Goal: Task Accomplishment & Management: Manage account settings

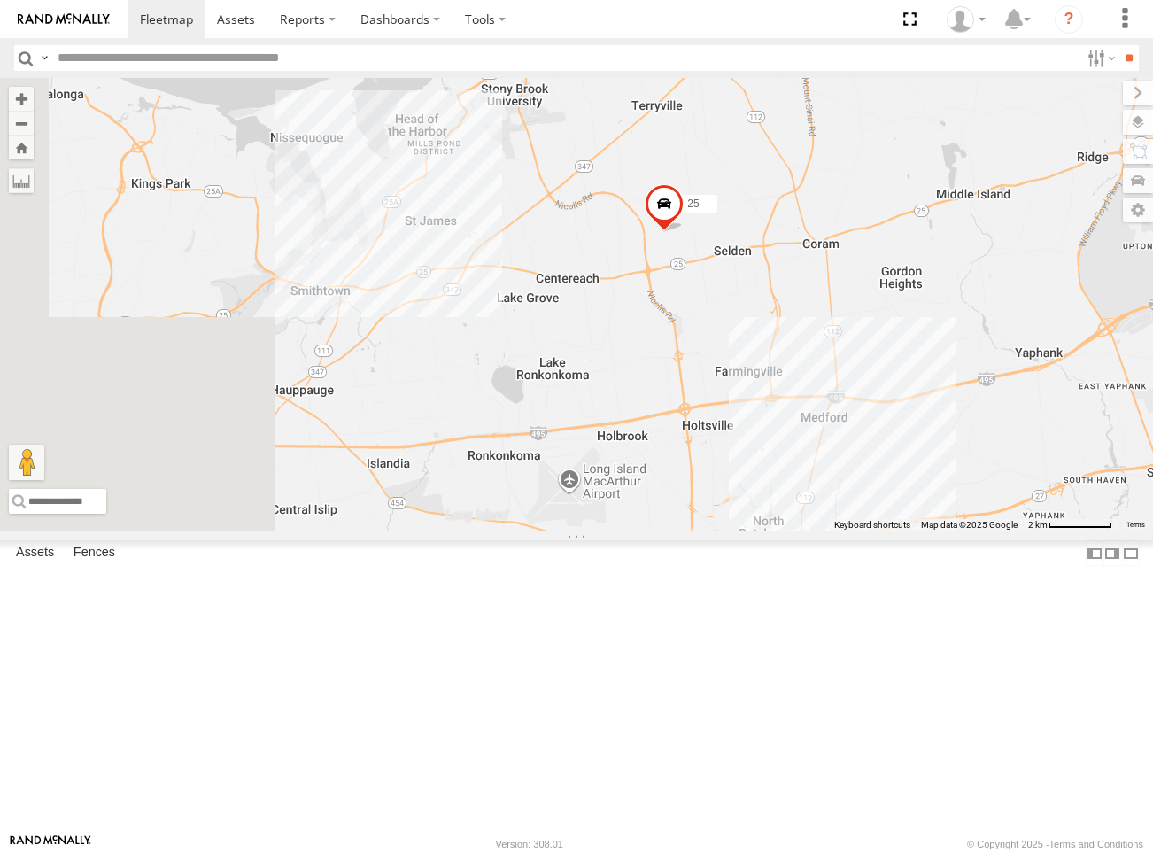
drag, startPoint x: 529, startPoint y: 408, endPoint x: 761, endPoint y: 453, distance: 236.2
click at [761, 453] on div "25 Truck 3" at bounding box center [576, 304] width 1153 height 453
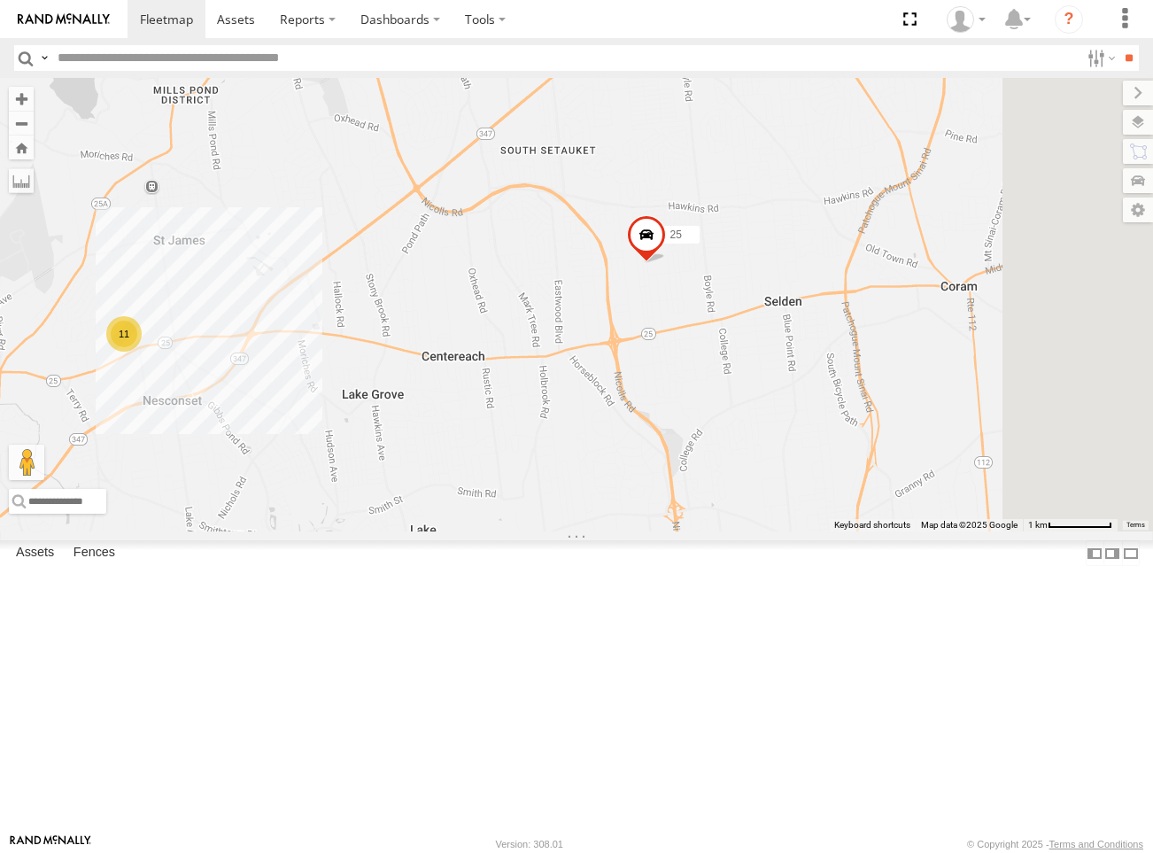
drag, startPoint x: 921, startPoint y: 347, endPoint x: 648, endPoint y: 411, distance: 280.1
click at [648, 411] on div "25 Truck 3 11" at bounding box center [576, 304] width 1153 height 453
click at [0, 0] on div "25 All Assets" at bounding box center [0, 0] width 0 height 0
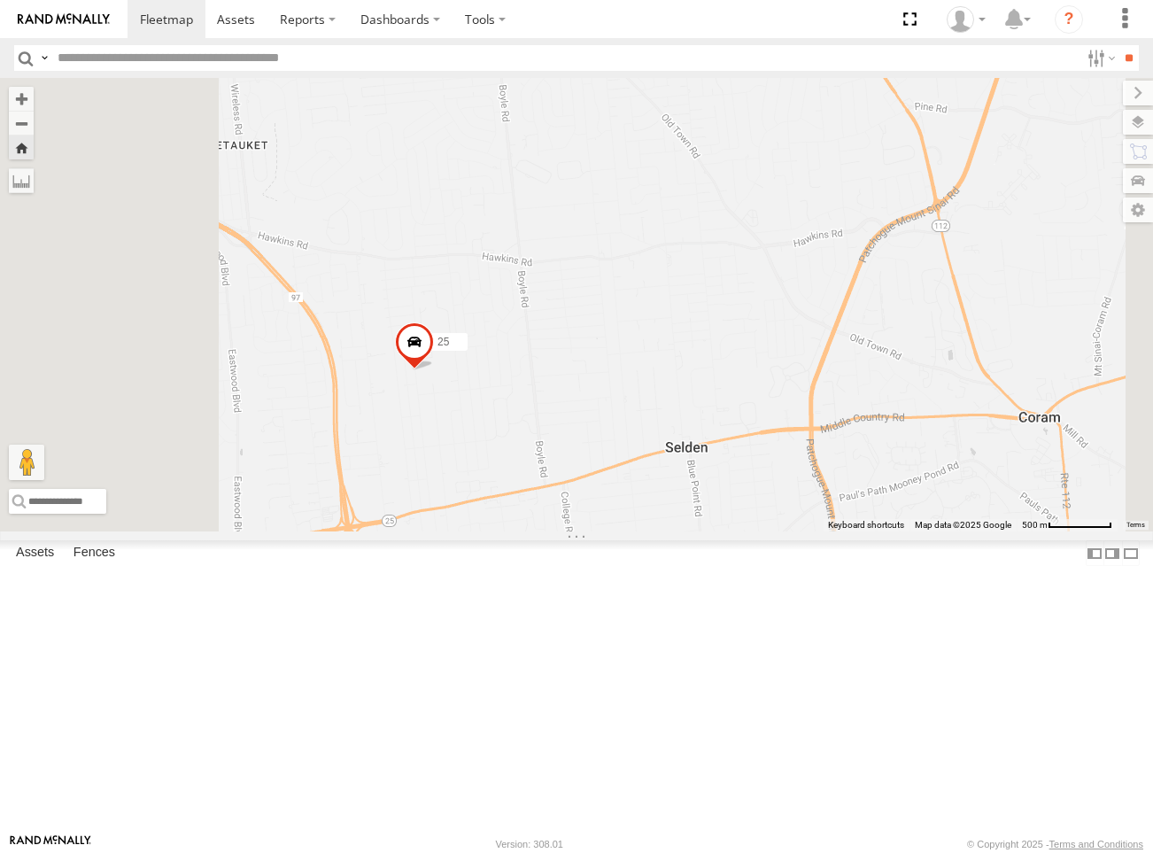
click at [0, 0] on span at bounding box center [0, 0] width 0 height 0
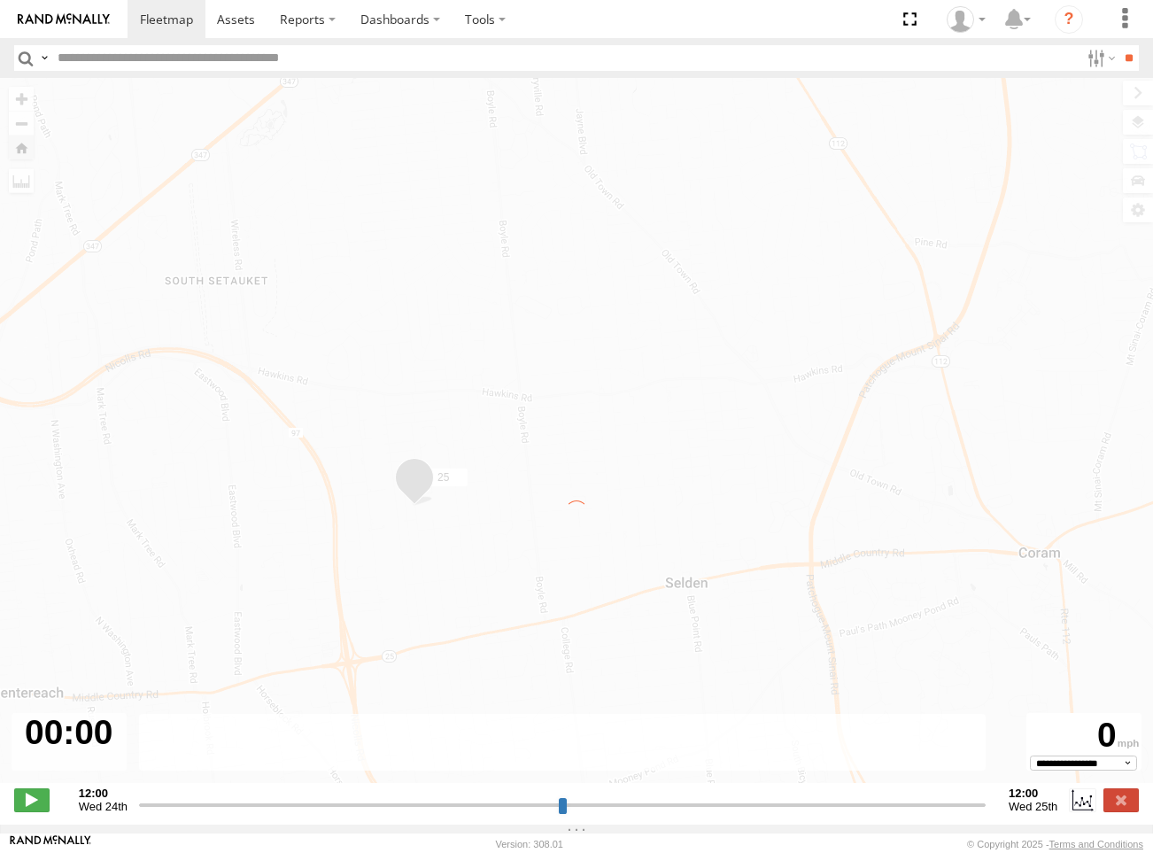
type input "**********"
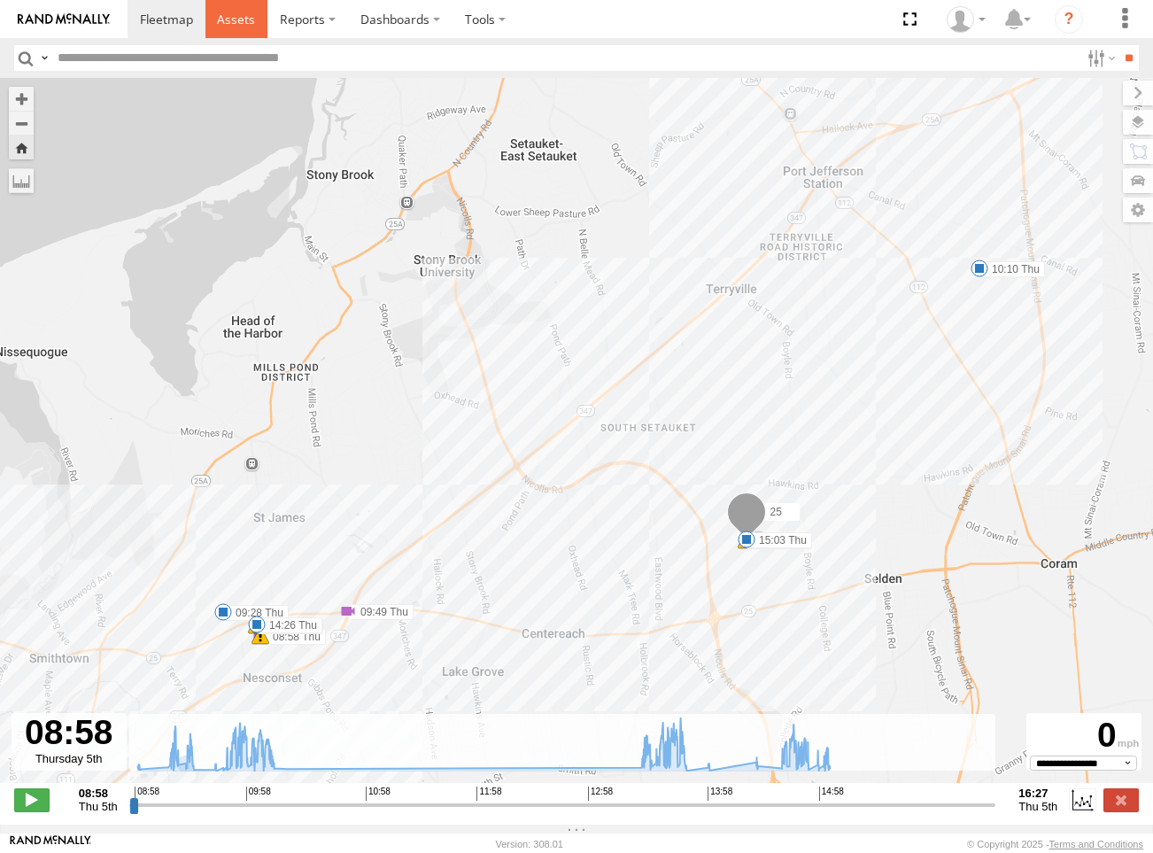
click at [236, 12] on span at bounding box center [236, 19] width 38 height 17
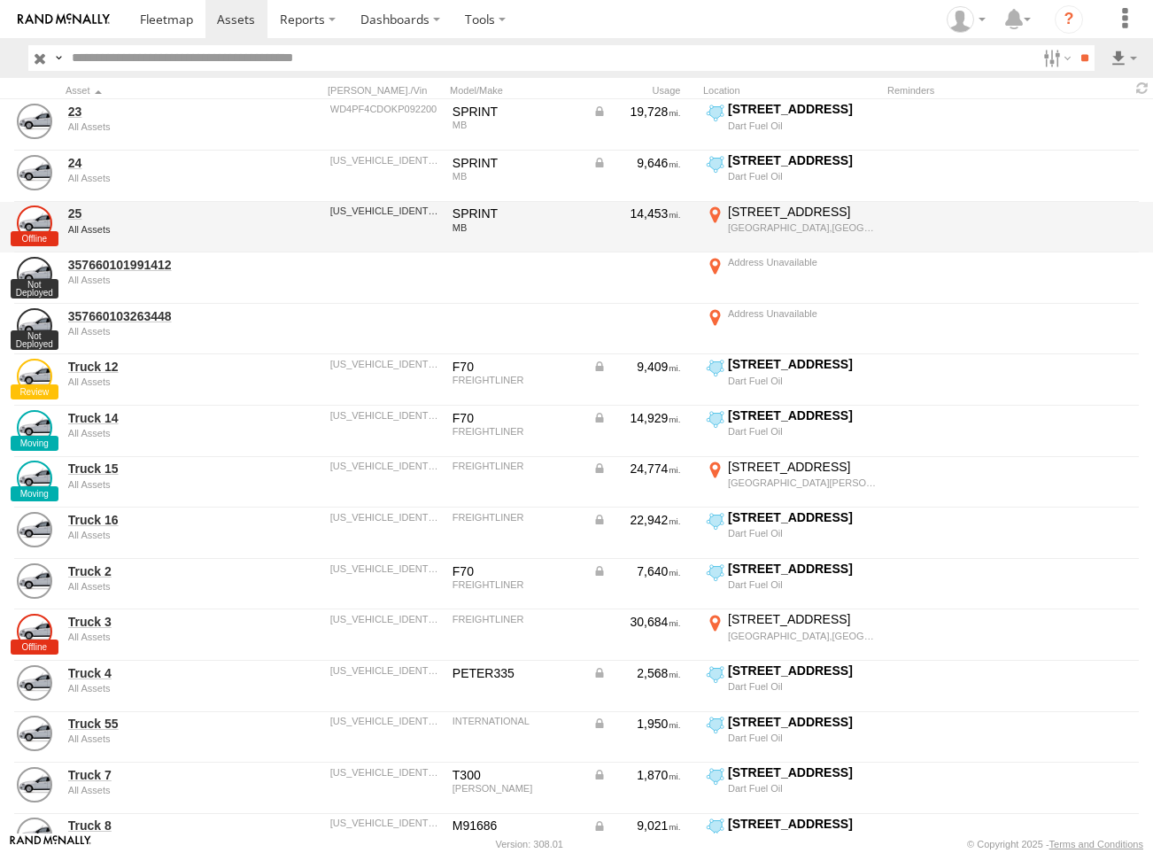
click at [761, 214] on div "104 Selden Blvd" at bounding box center [803, 212] width 150 height 16
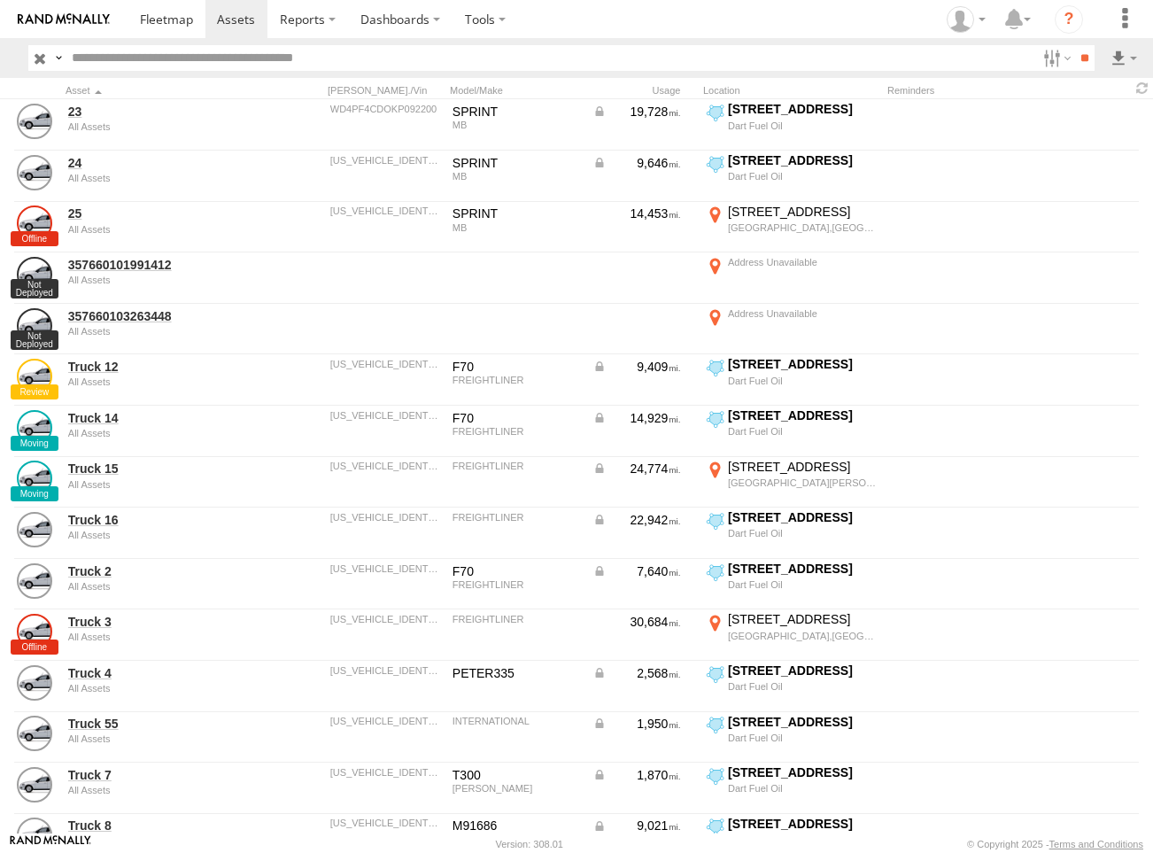
click at [0, 0] on div "Location Details" at bounding box center [0, 0] width 0 height 0
click at [0, 0] on label "×" at bounding box center [0, 0] width 0 height 0
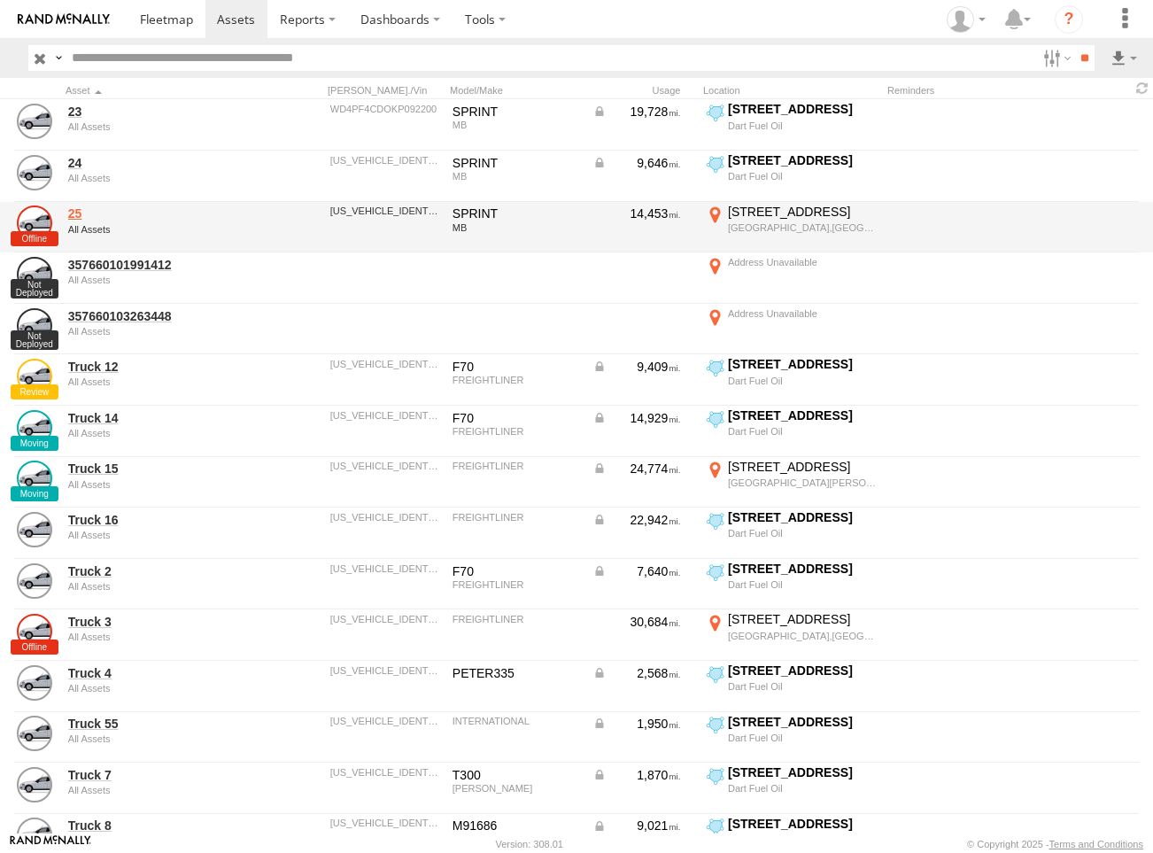
click at [74, 212] on link "25" at bounding box center [154, 213] width 172 height 16
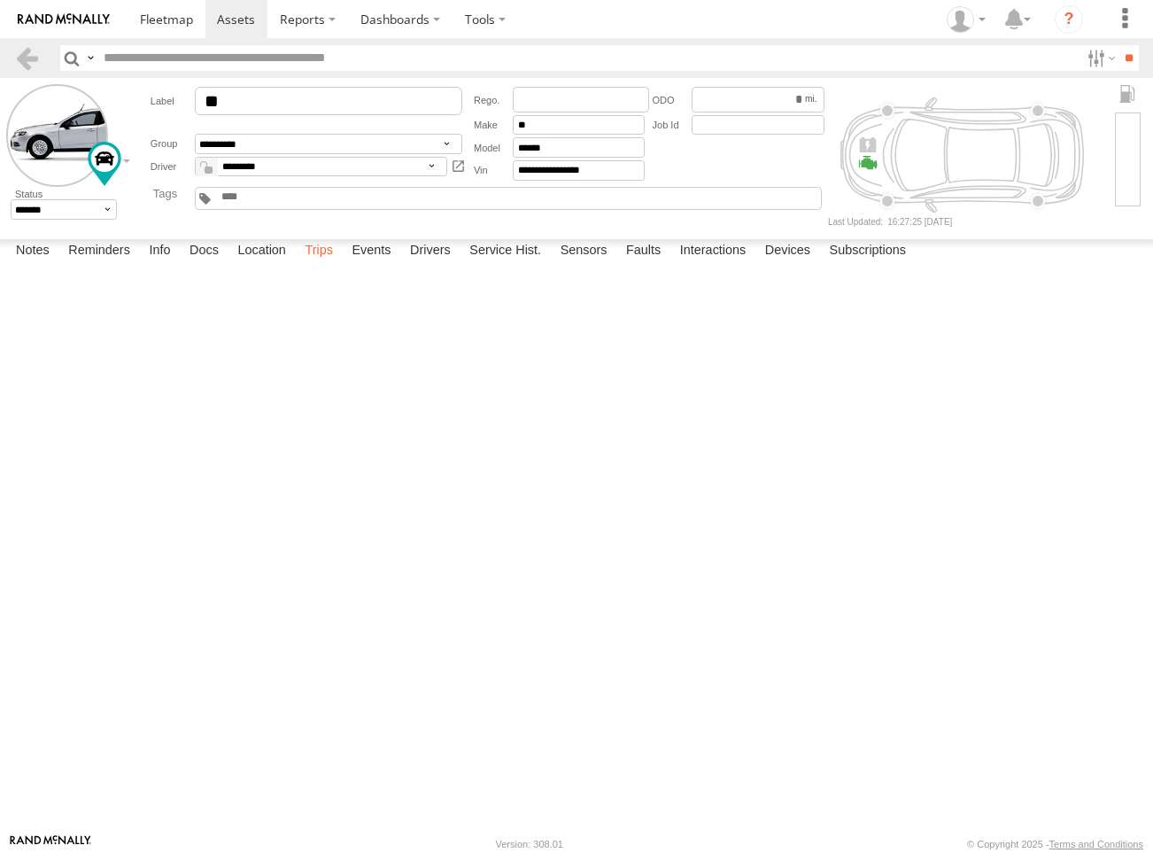
click at [321, 264] on label "Trips" at bounding box center [319, 251] width 46 height 25
click at [255, 264] on label "Location" at bounding box center [261, 251] width 66 height 25
click at [46, 264] on label "Notes" at bounding box center [32, 251] width 51 height 25
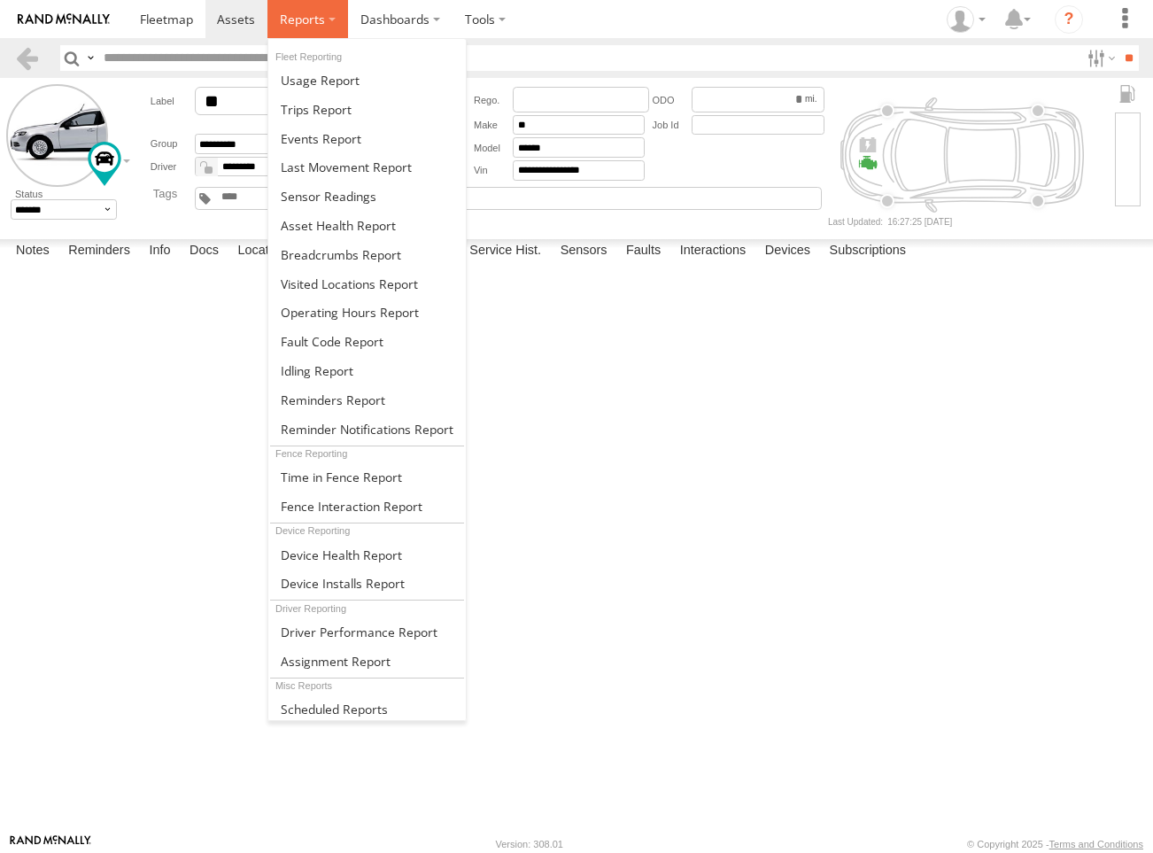
click at [317, 26] on span at bounding box center [302, 19] width 45 height 17
click at [346, 107] on span at bounding box center [316, 109] width 71 height 17
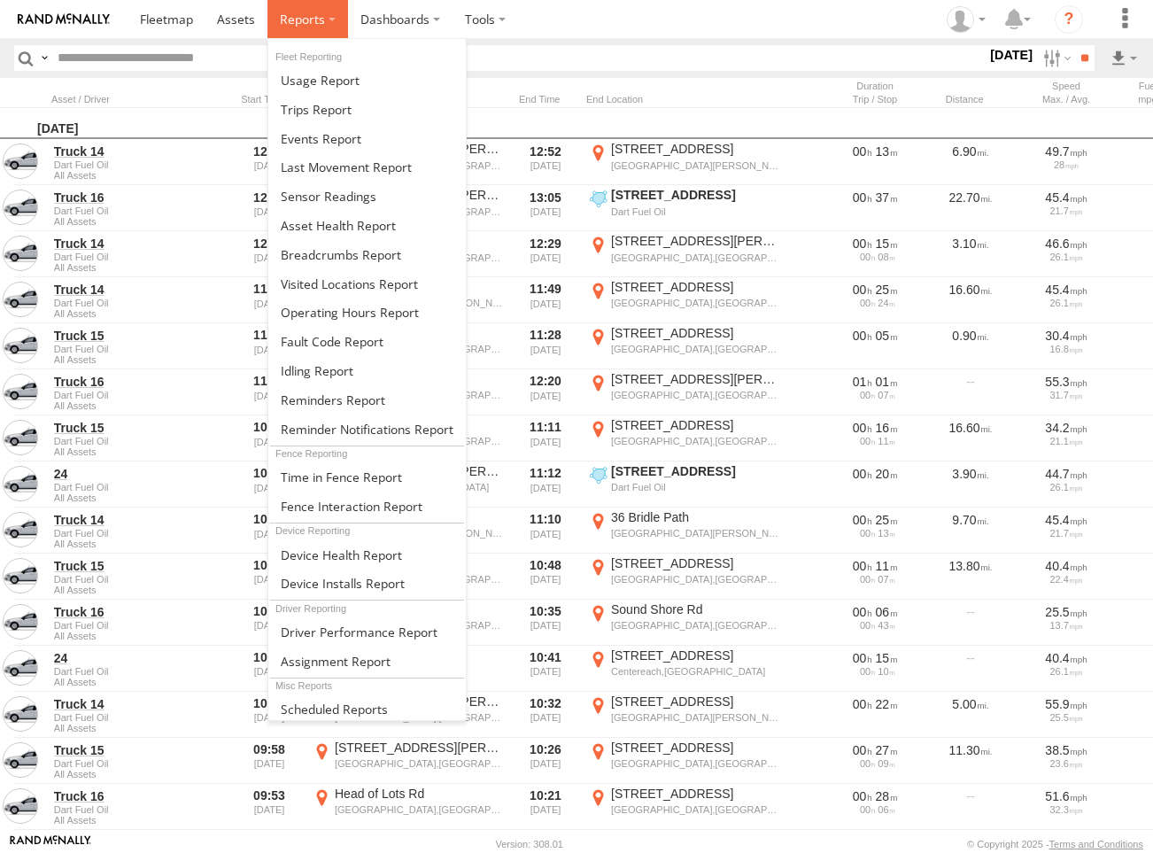
click at [287, 27] on span at bounding box center [302, 19] width 45 height 17
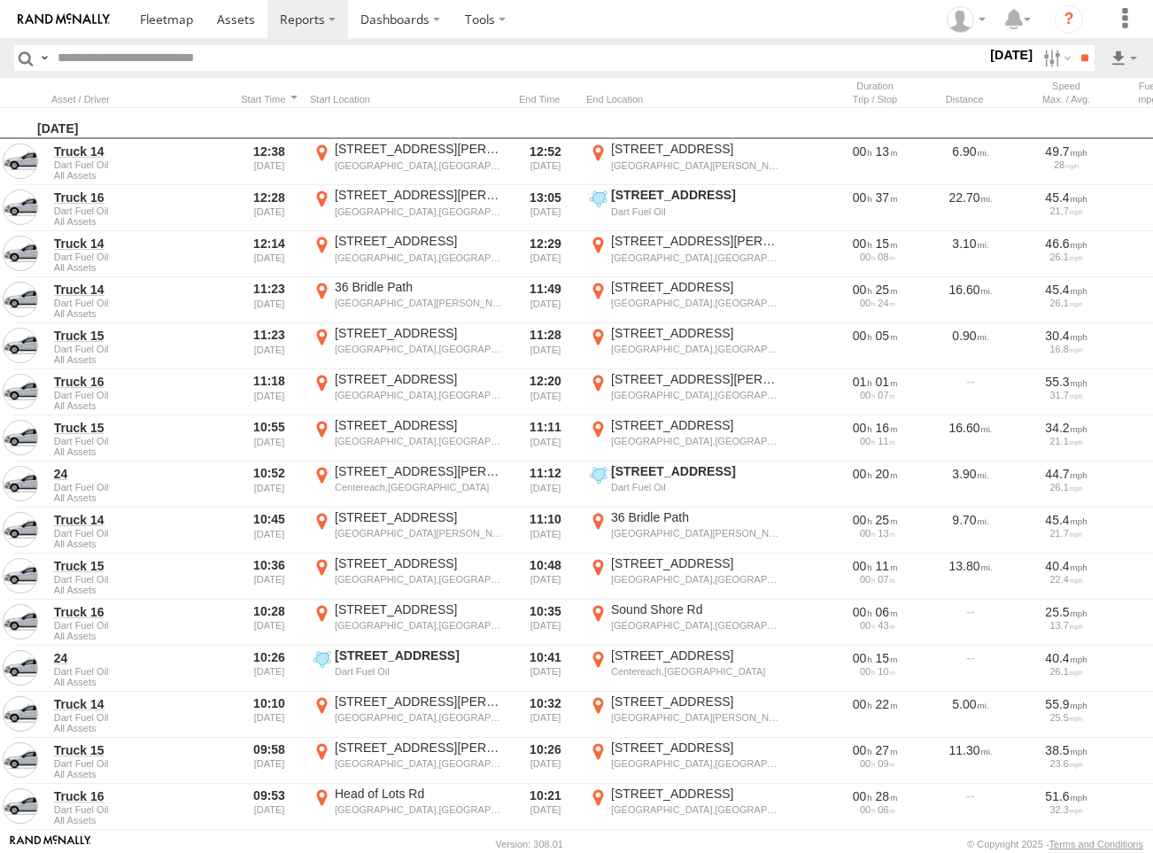
click at [84, 20] on img at bounding box center [64, 19] width 92 height 12
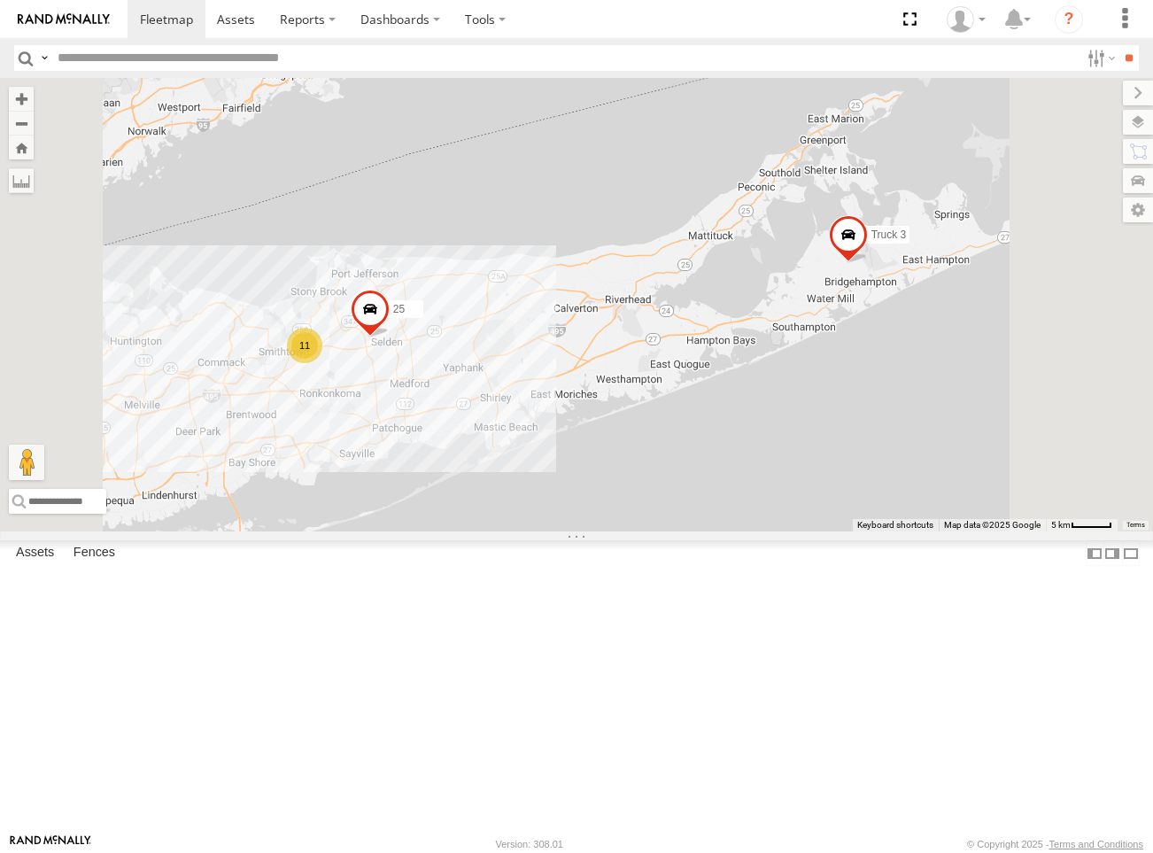
click at [0, 0] on div "25" at bounding box center [0, 0] width 0 height 0
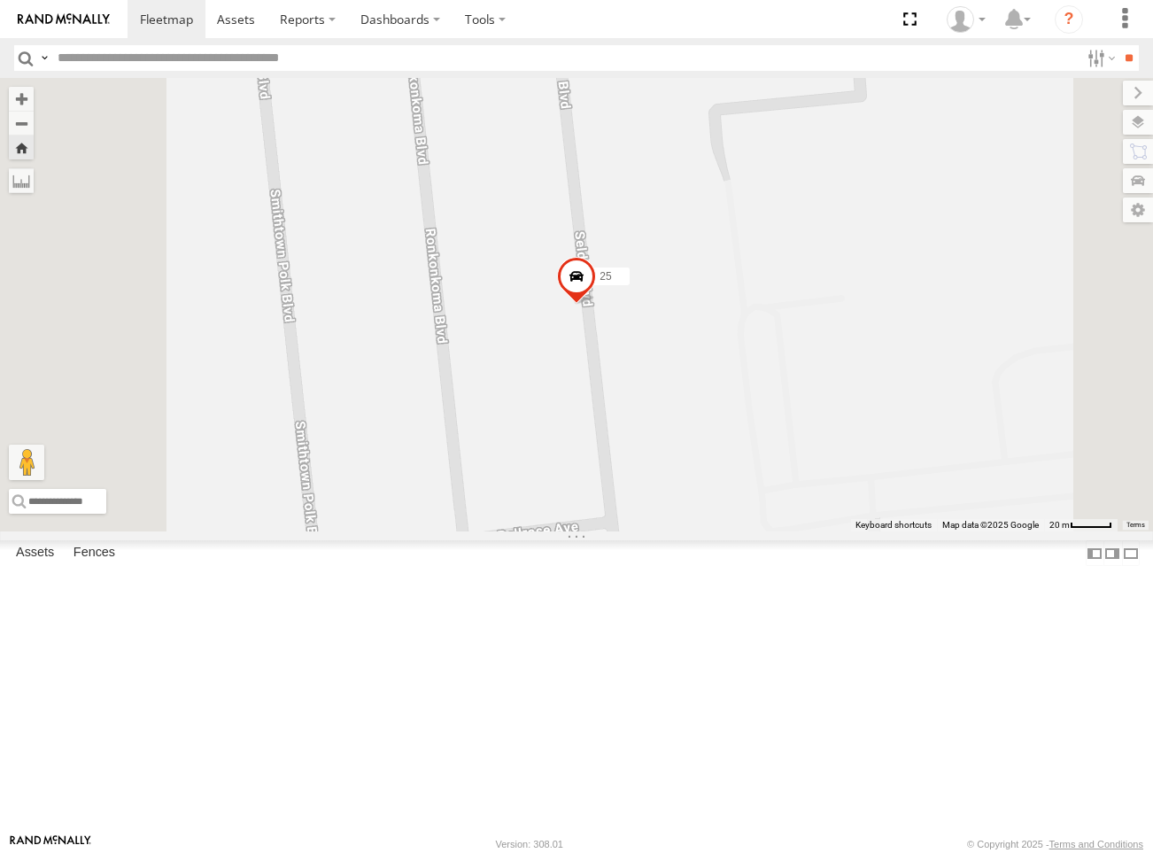
click at [0, 0] on span at bounding box center [0, 0] width 0 height 0
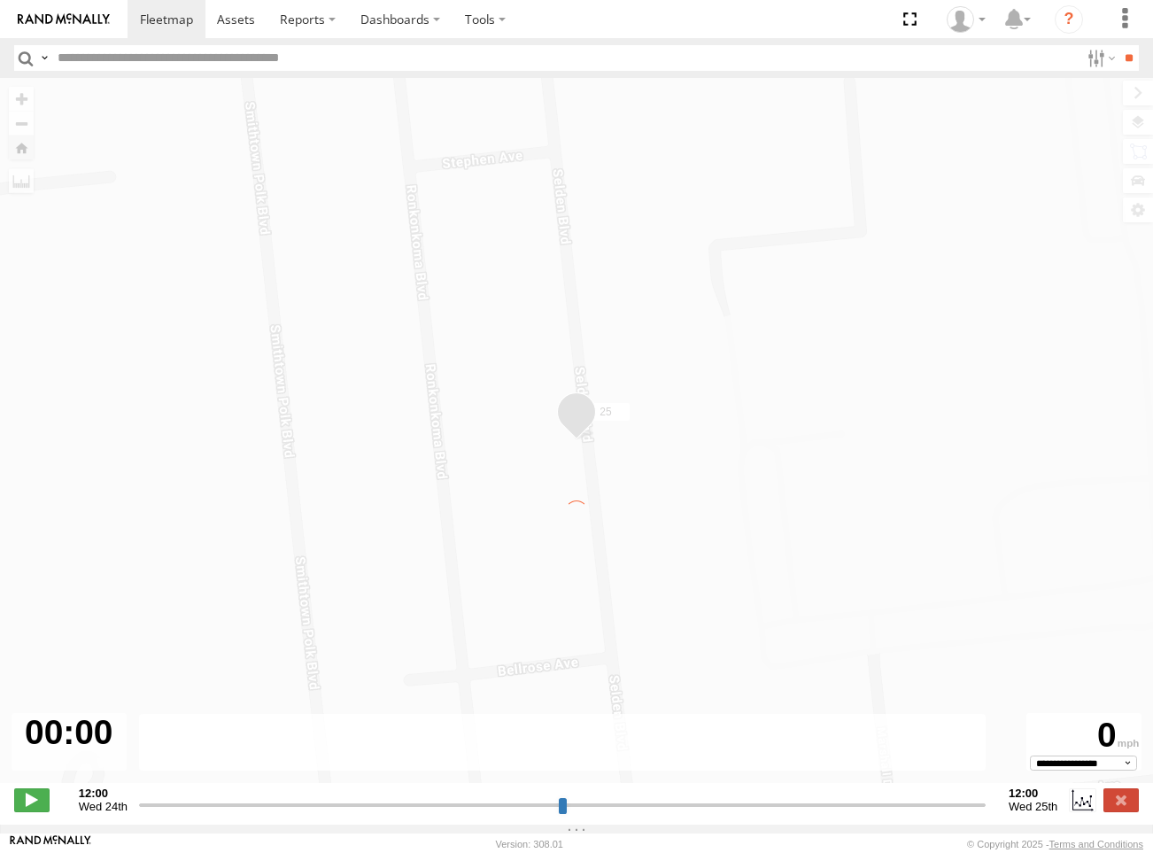
type input "**********"
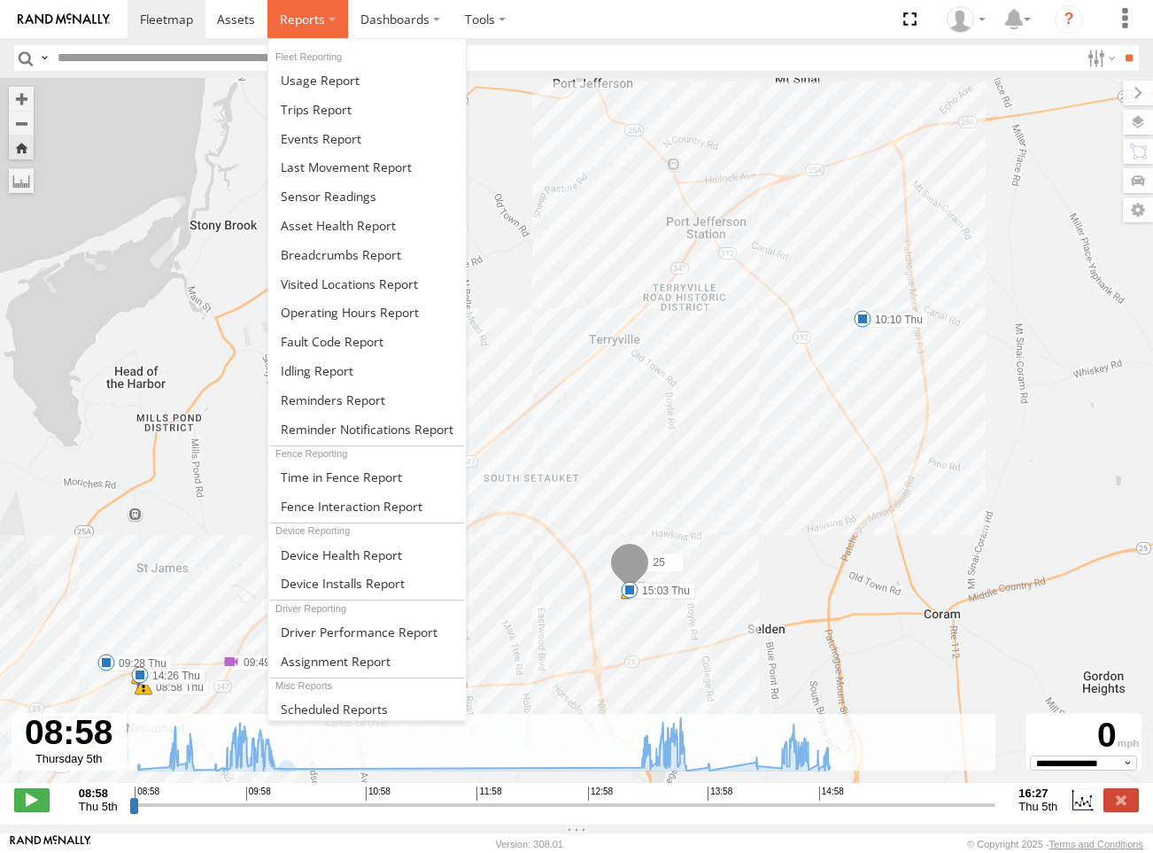
click at [314, 28] on label at bounding box center [307, 19] width 81 height 38
click at [345, 105] on span at bounding box center [316, 109] width 71 height 17
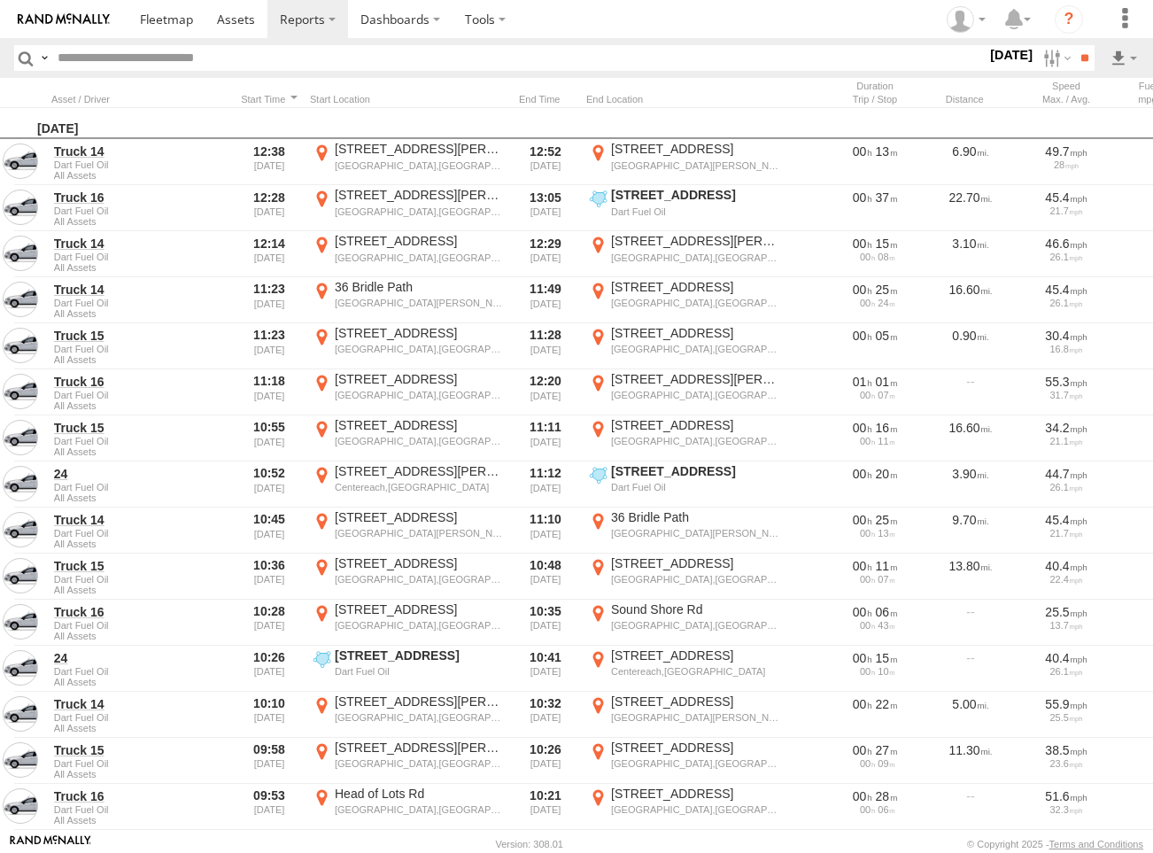
click at [38, 12] on link at bounding box center [64, 19] width 128 height 38
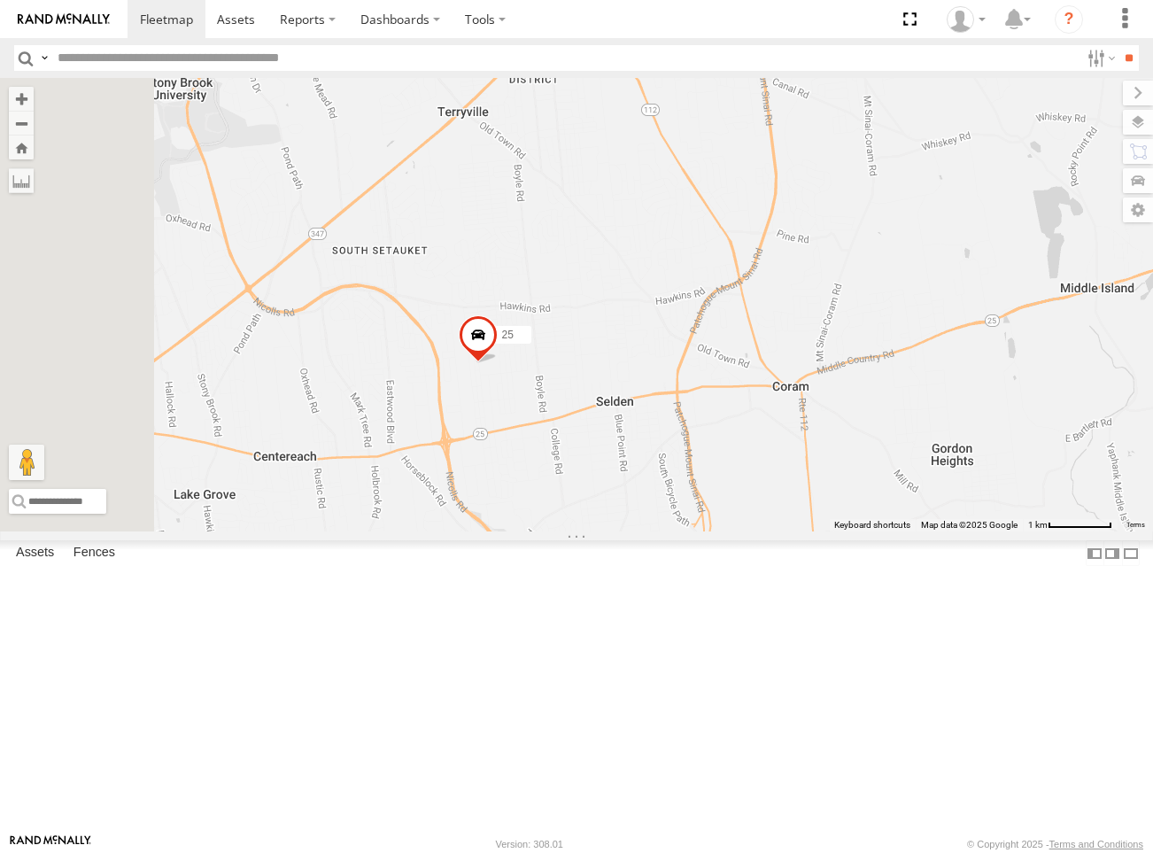
drag, startPoint x: 554, startPoint y: 505, endPoint x: 740, endPoint y: 514, distance: 187.1
click at [740, 514] on div "25 Truck 3" at bounding box center [576, 304] width 1153 height 453
click at [0, 0] on span at bounding box center [0, 0] width 0 height 0
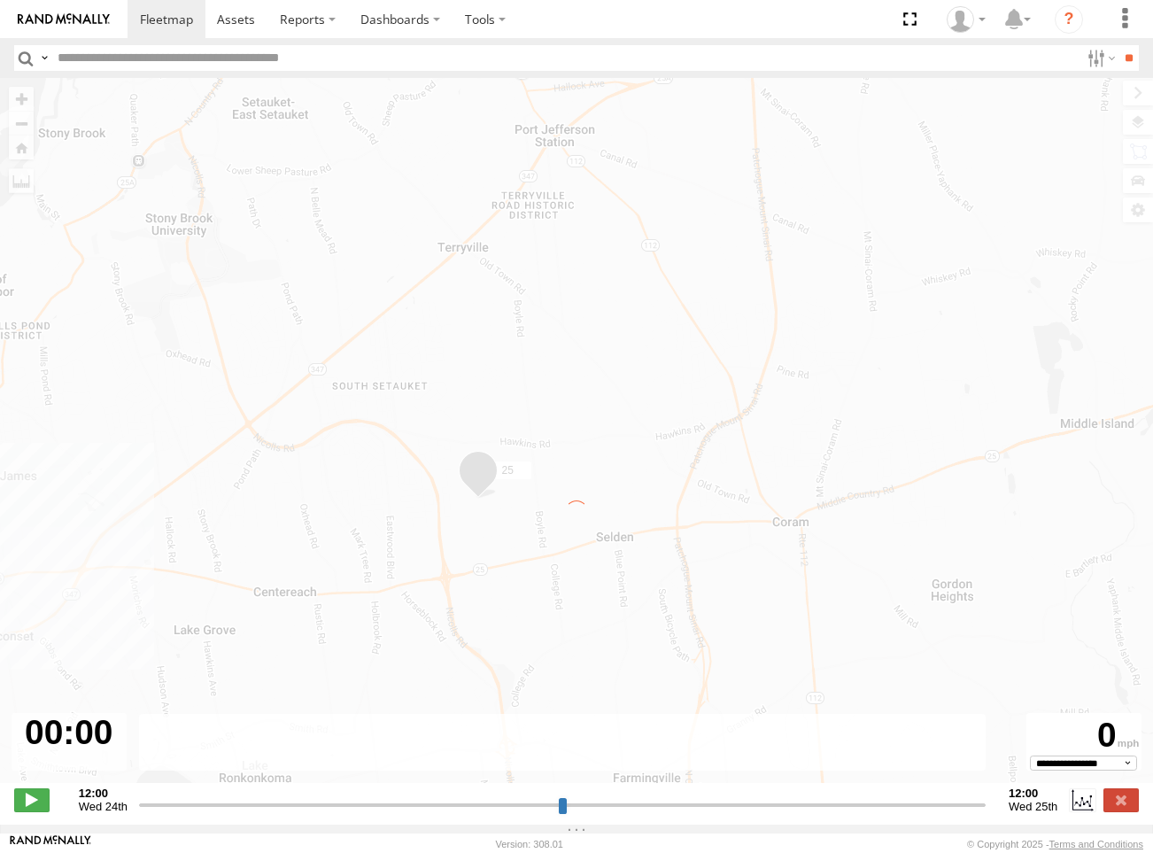
type input "**********"
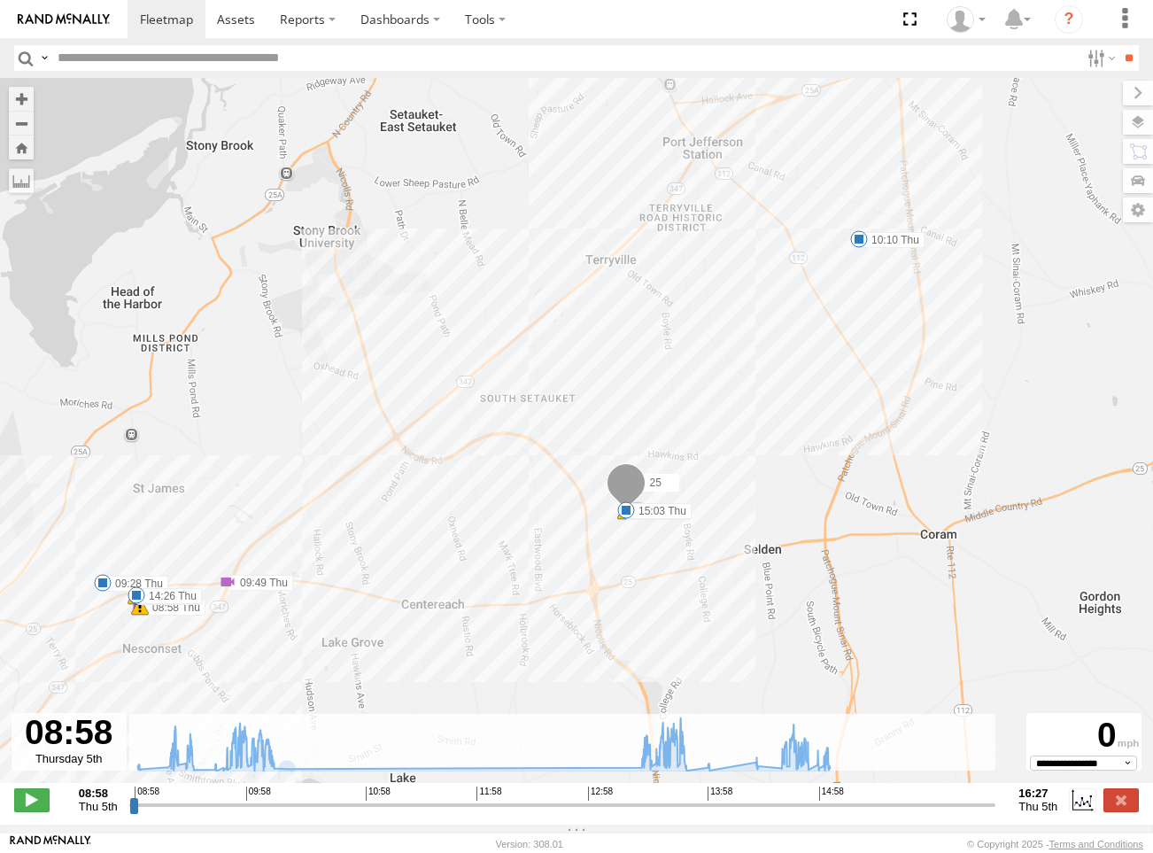
drag, startPoint x: 575, startPoint y: 699, endPoint x: 453, endPoint y: 669, distance: 125.9
click at [453, 669] on div "25 08:58 Thu 8 09:13 Thu 09:28 Thu 09:49 Thu 10:10 Thu 13:48 Thu 14:26 Thu 15:0…" at bounding box center [576, 440] width 1153 height 724
click at [184, 18] on span at bounding box center [166, 19] width 53 height 17
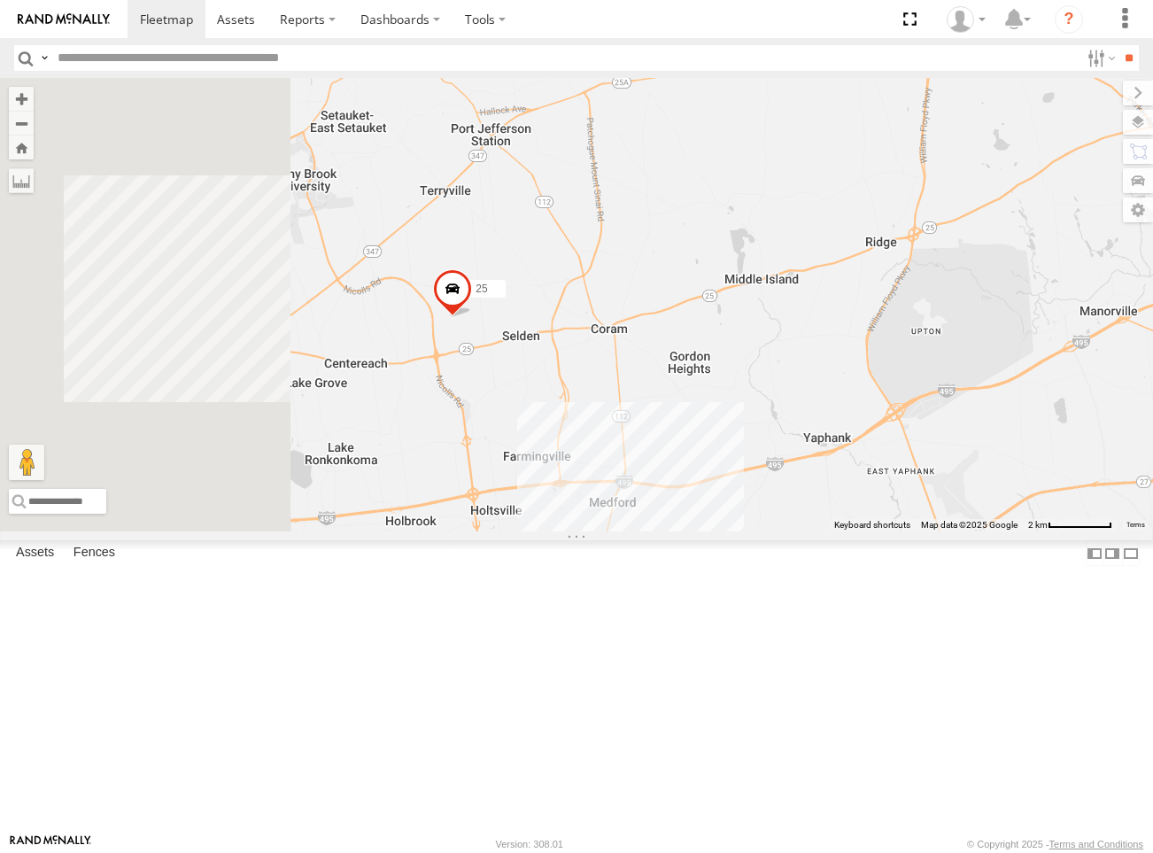
drag, startPoint x: 577, startPoint y: 435, endPoint x: 798, endPoint y: 485, distance: 227.1
click at [798, 485] on div "25 Truck 3" at bounding box center [576, 304] width 1153 height 453
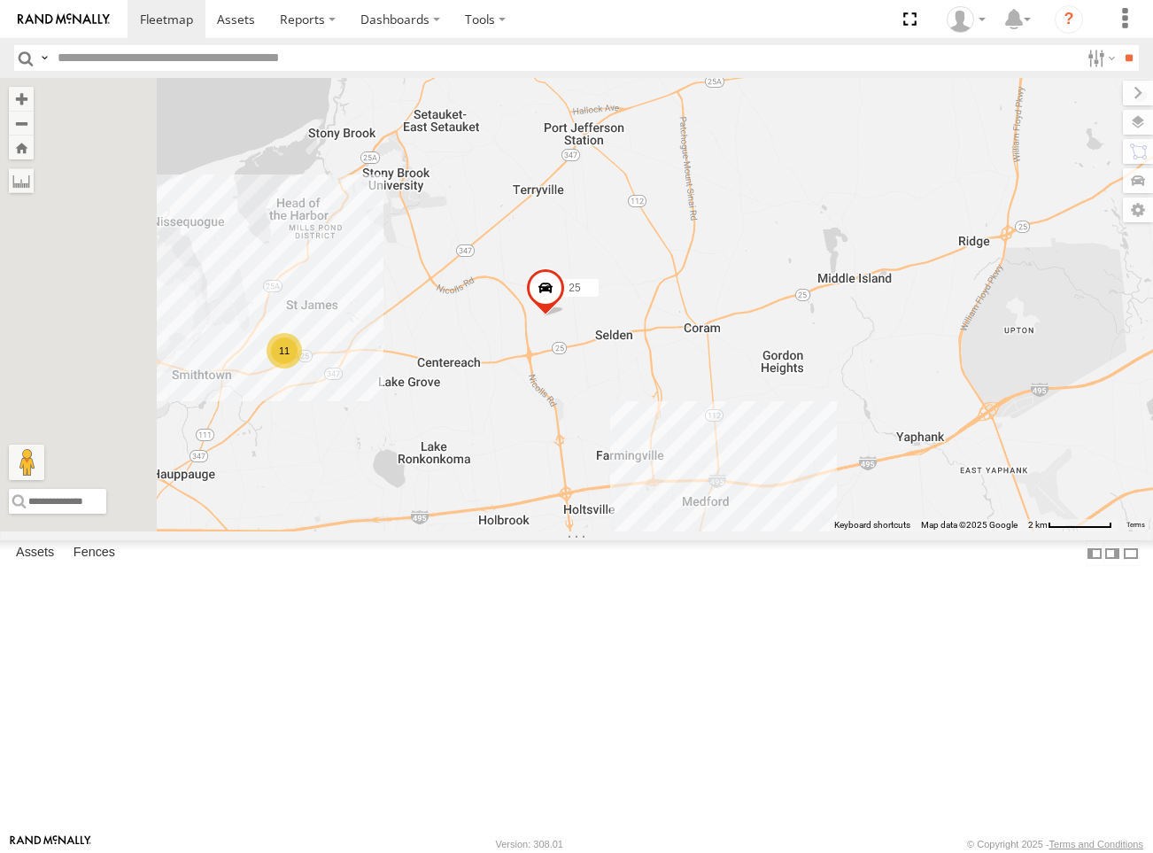
drag, startPoint x: 577, startPoint y: 620, endPoint x: 625, endPoint y: 618, distance: 48.7
click at [625, 531] on div "25 Truck 3 11" at bounding box center [576, 304] width 1153 height 453
click at [0, 0] on span at bounding box center [0, 0] width 0 height 0
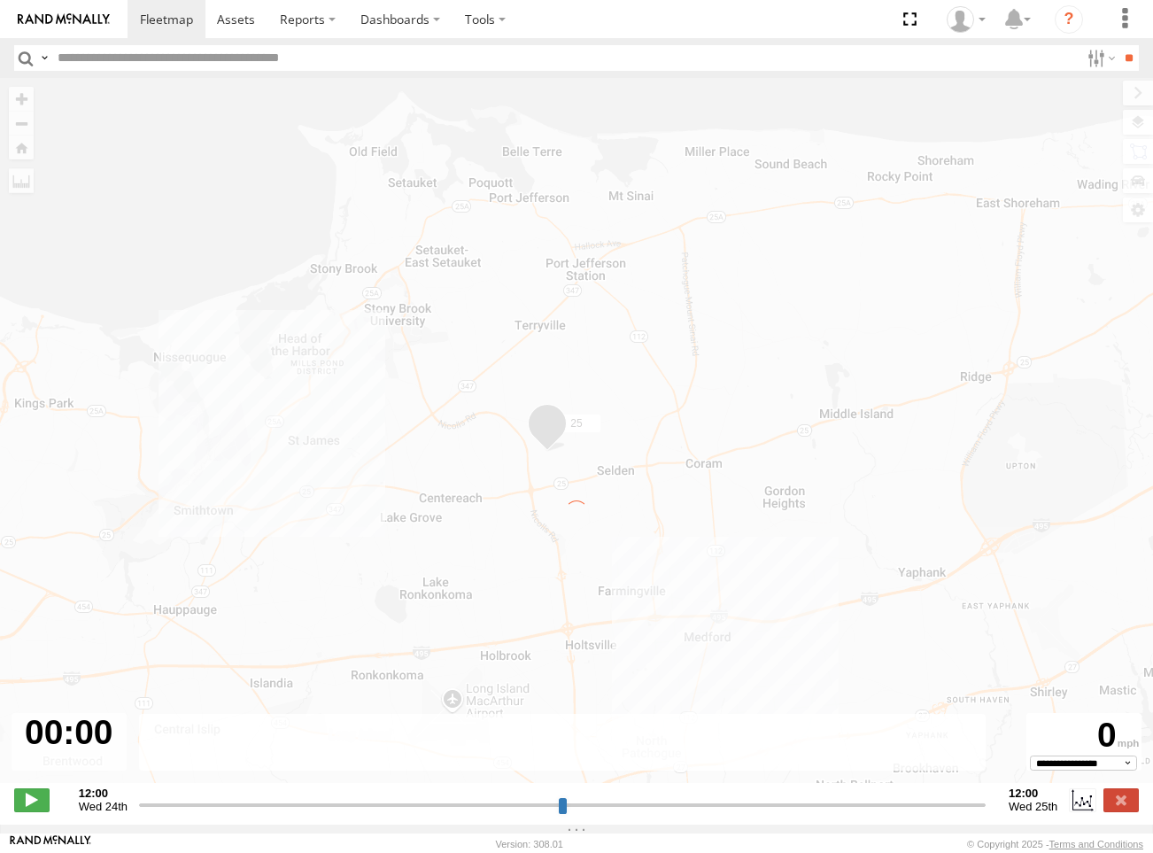
type input "**********"
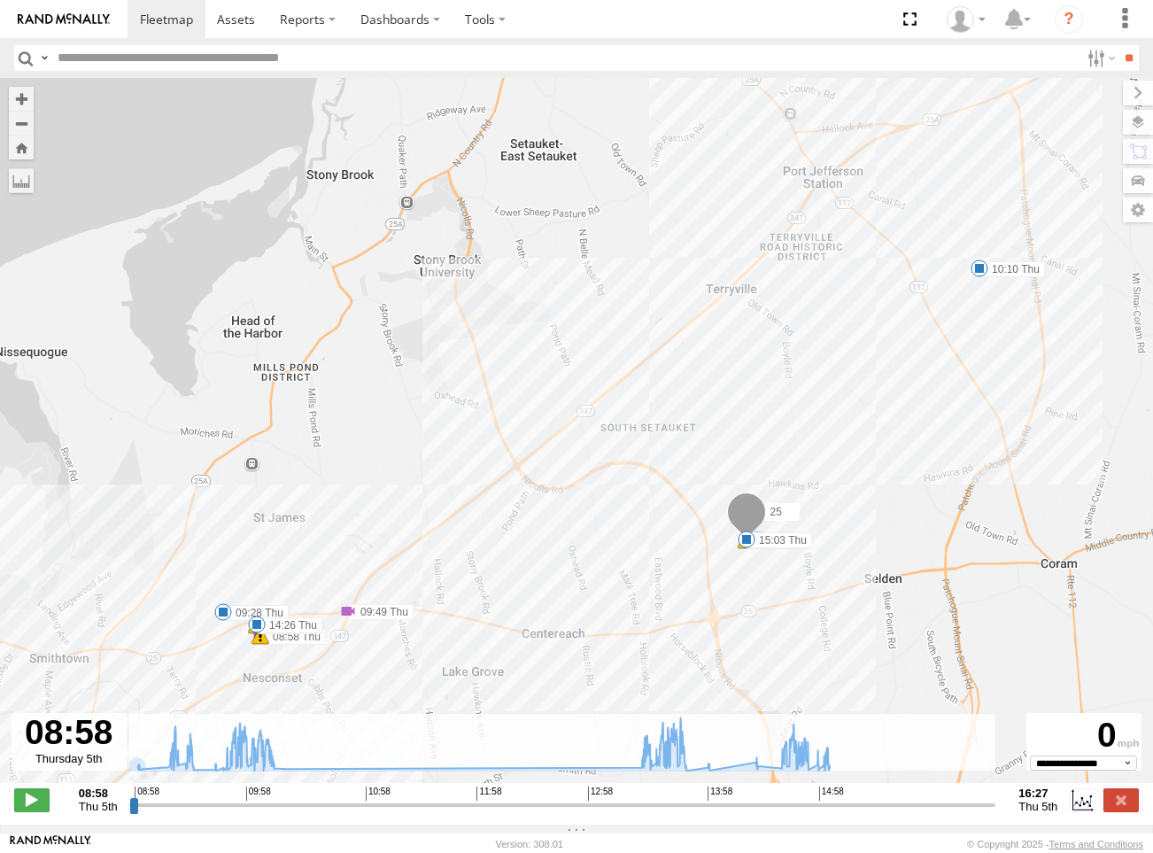
click at [70, 5] on link at bounding box center [64, 19] width 128 height 38
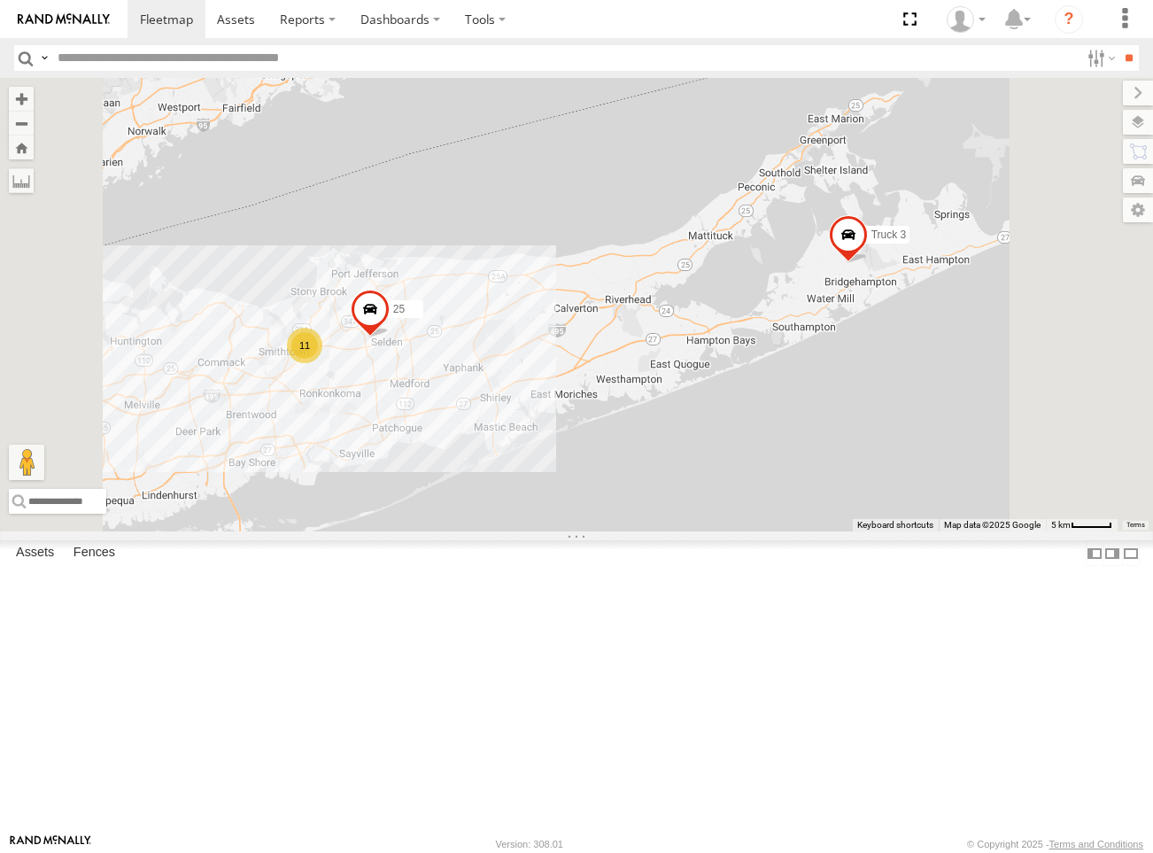
click at [0, 0] on span at bounding box center [0, 0] width 0 height 0
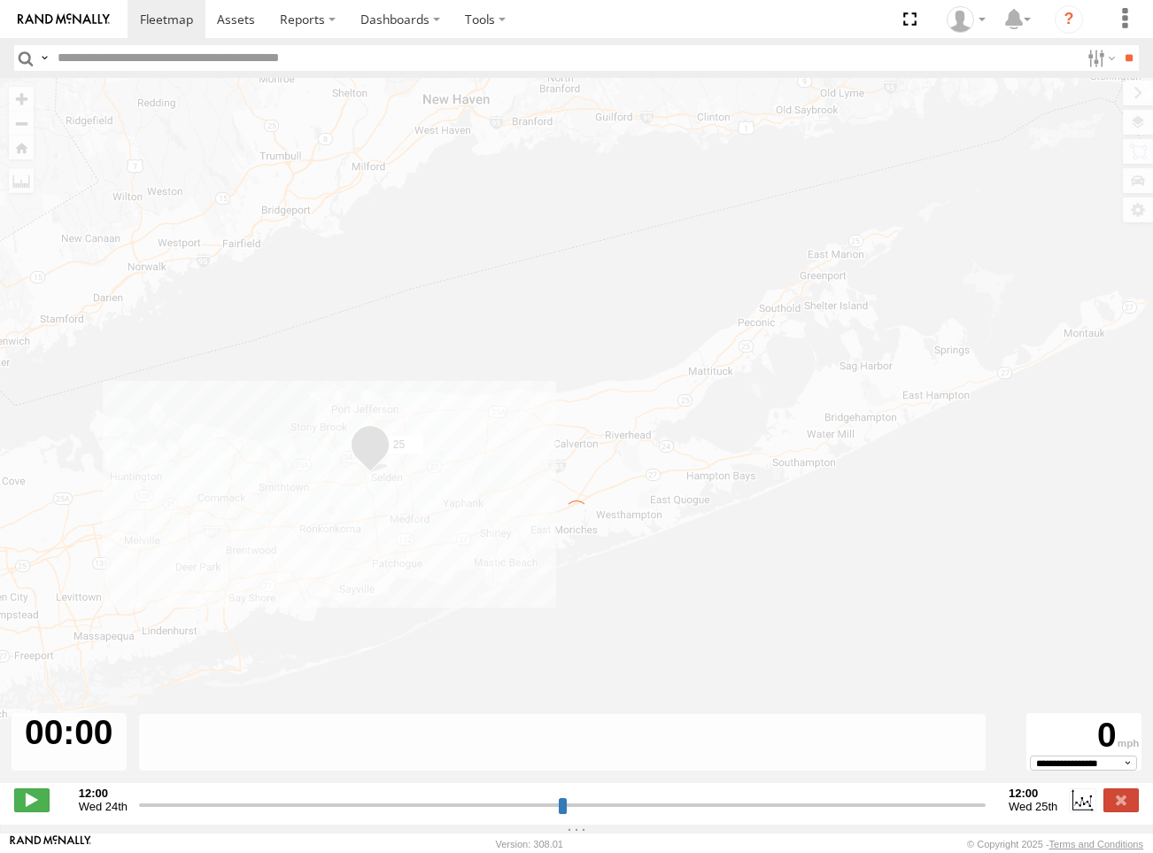
type input "**********"
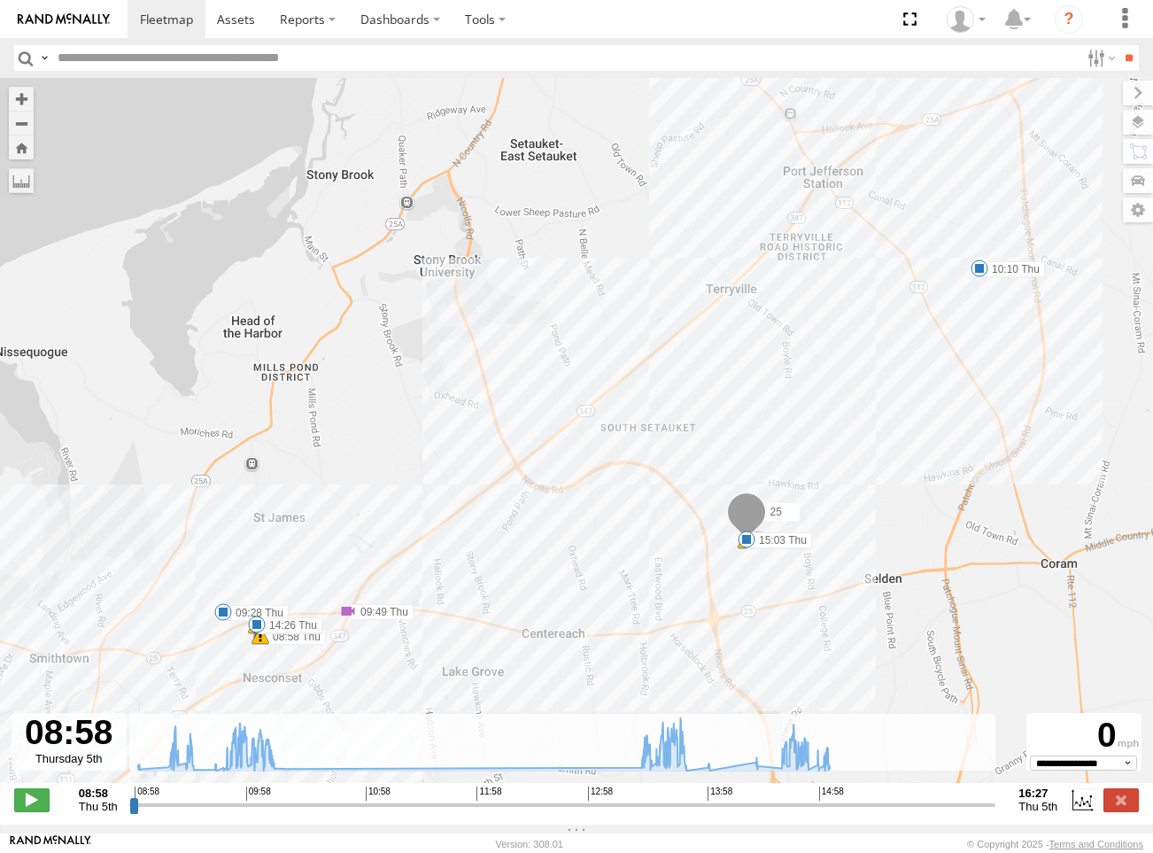
click at [262, 642] on span at bounding box center [261, 636] width 18 height 18
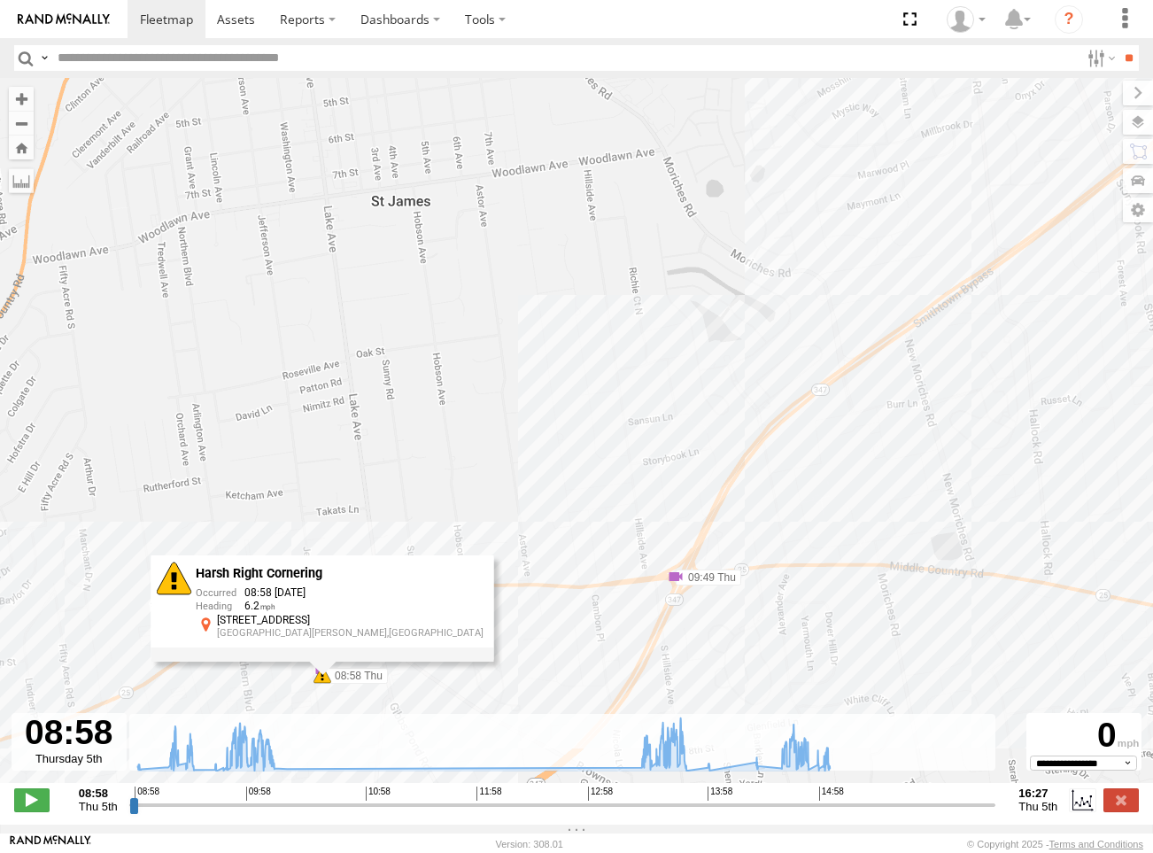
click at [477, 525] on div "25 08:58 Thu 09:13 Thu 09:28 Thu 10:10 Thu 13:48 Thu 14:26 Thu 15:03 Thu 15:36 …" at bounding box center [576, 440] width 1153 height 724
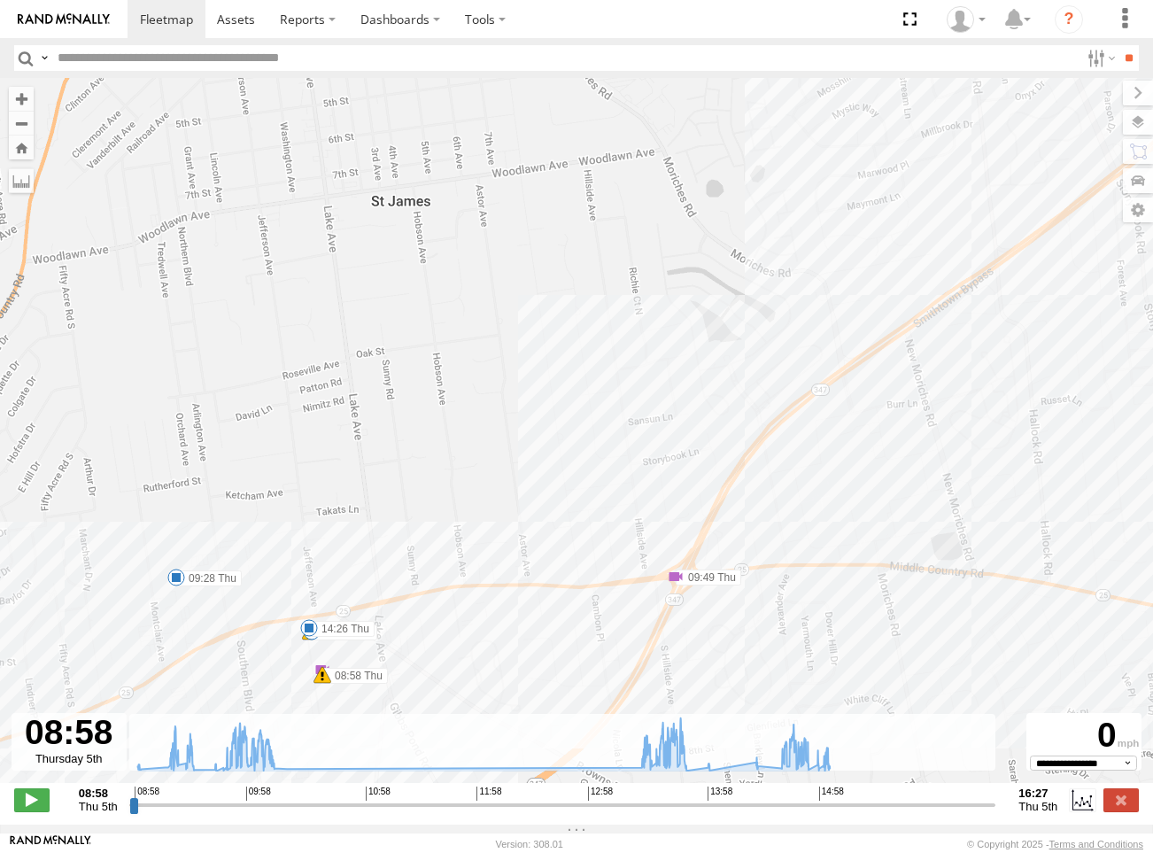
click at [308, 640] on span at bounding box center [312, 632] width 18 height 18
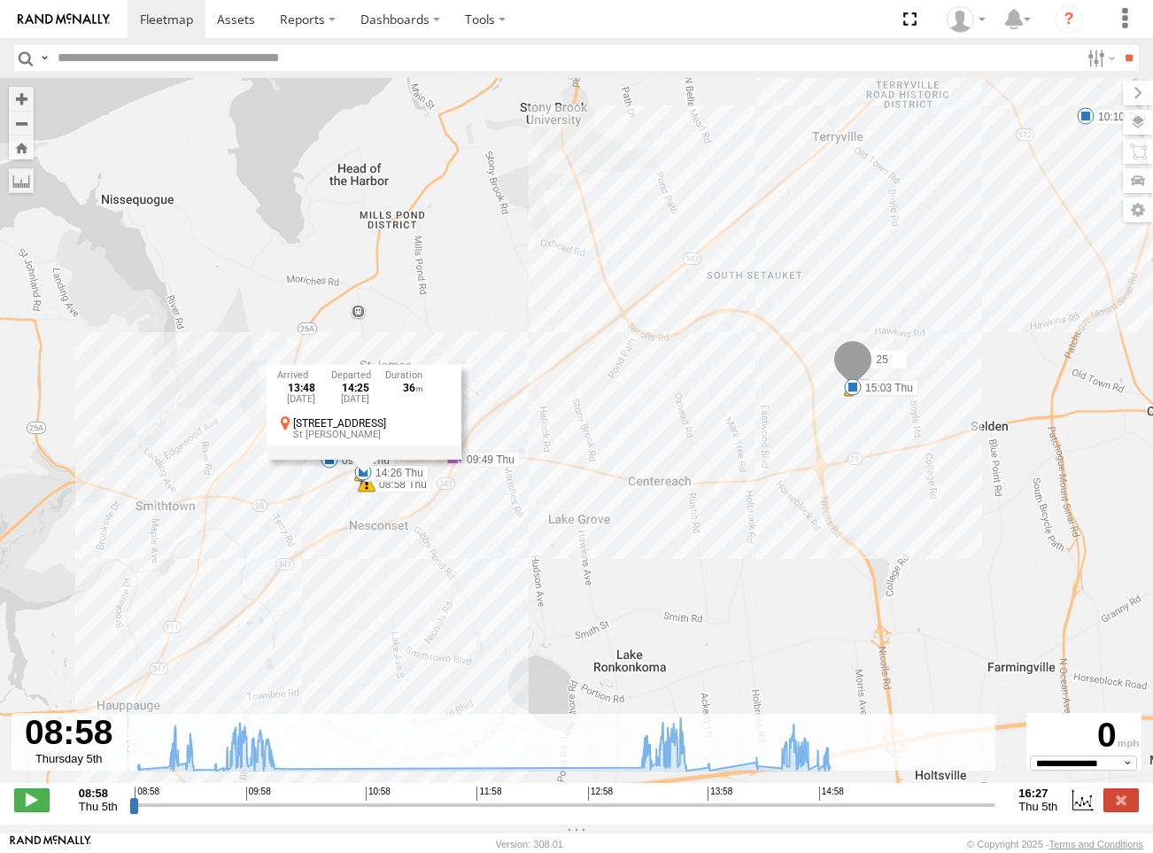
click at [540, 560] on div "25 08:58 Thu 09:13 Thu 09:28 Thu 10:10 Thu 13:48 Thu 14:26 Thu 15:03 Thu 15:36 …" at bounding box center [576, 440] width 1153 height 724
click at [60, 23] on img at bounding box center [64, 19] width 92 height 12
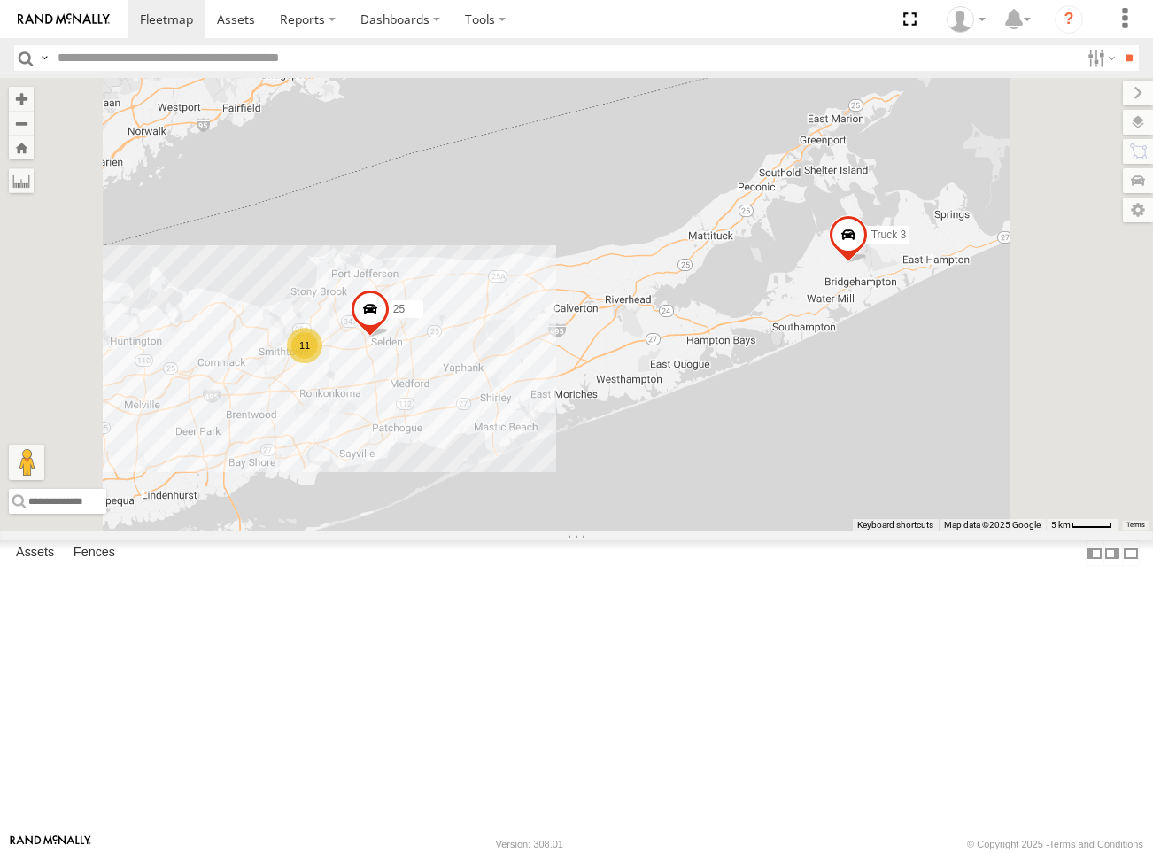
click at [0, 0] on div "25" at bounding box center [0, 0] width 0 height 0
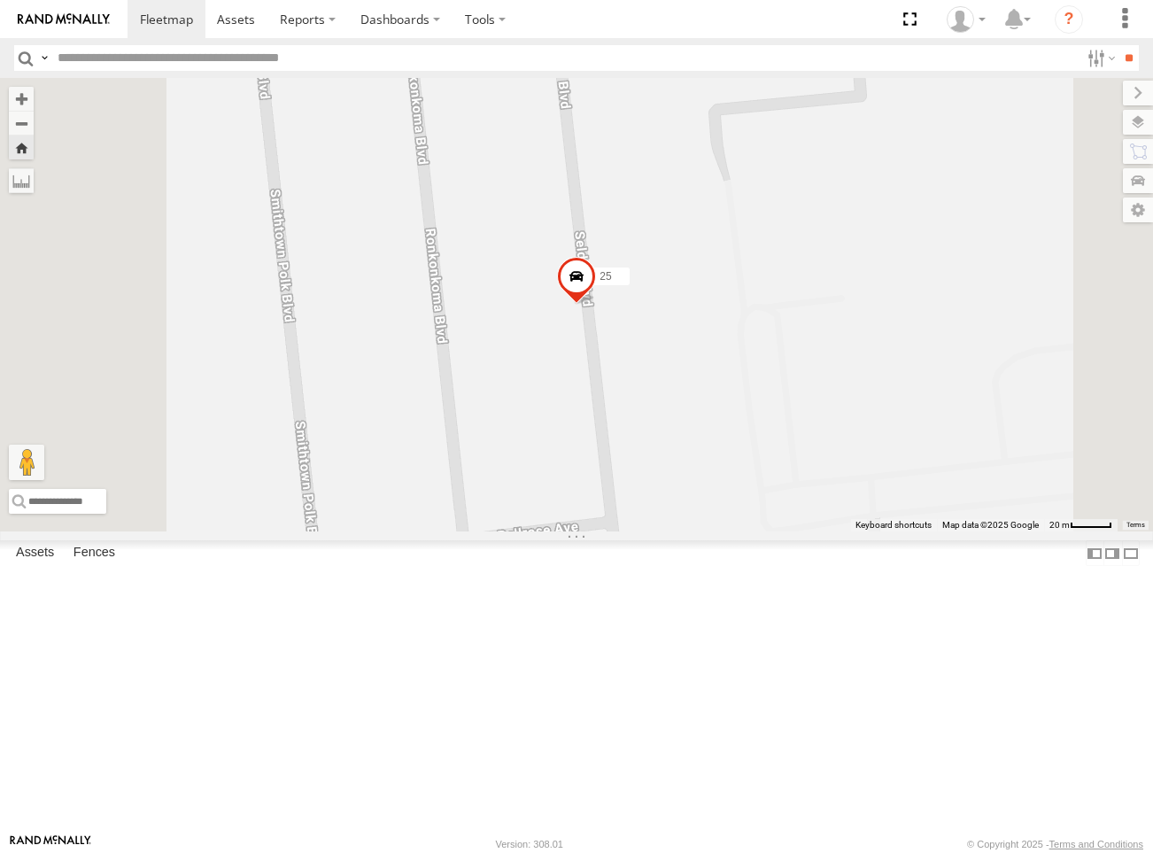
click at [0, 0] on div "25" at bounding box center [0, 0] width 0 height 0
click at [0, 0] on div at bounding box center [0, 0] width 0 height 0
click at [0, 0] on link at bounding box center [0, 0] width 0 height 0
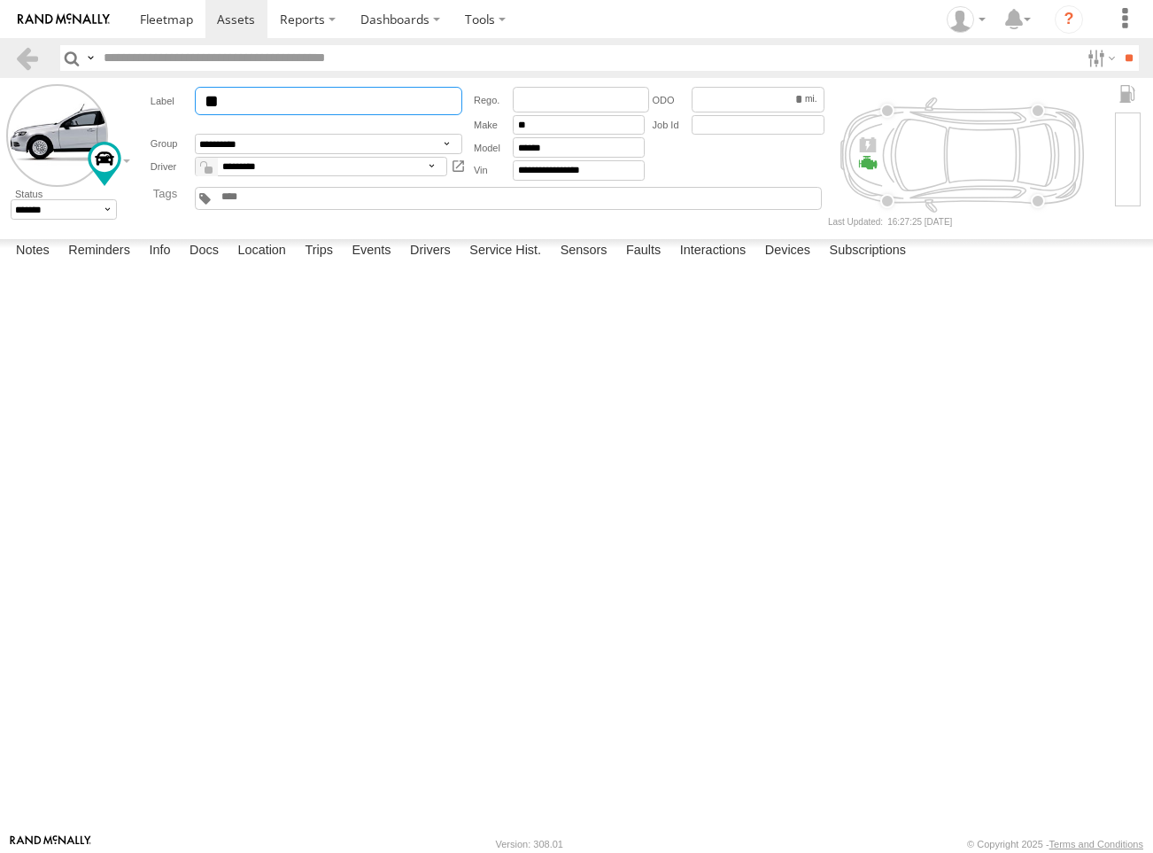
drag, startPoint x: 250, startPoint y: 104, endPoint x: 174, endPoint y: 113, distance: 76.8
click at [174, 113] on div "**" at bounding box center [308, 101] width 315 height 28
type input "**"
click at [0, 0] on div "Date/Time Type Note Status" at bounding box center [0, 0] width 0 height 0
click at [91, 23] on img at bounding box center [64, 19] width 92 height 12
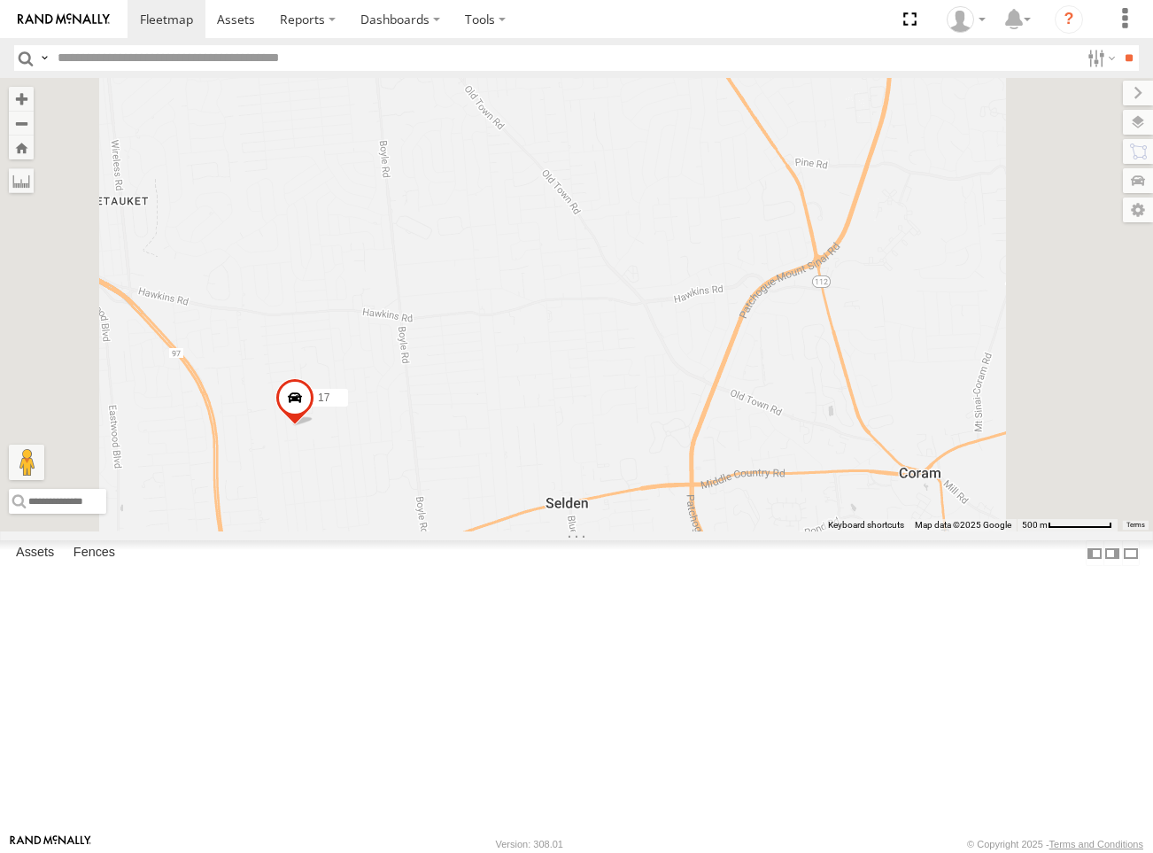
drag, startPoint x: 544, startPoint y: 586, endPoint x: 759, endPoint y: 581, distance: 215.3
click at [759, 531] on div "17 Truck 3" at bounding box center [576, 304] width 1153 height 453
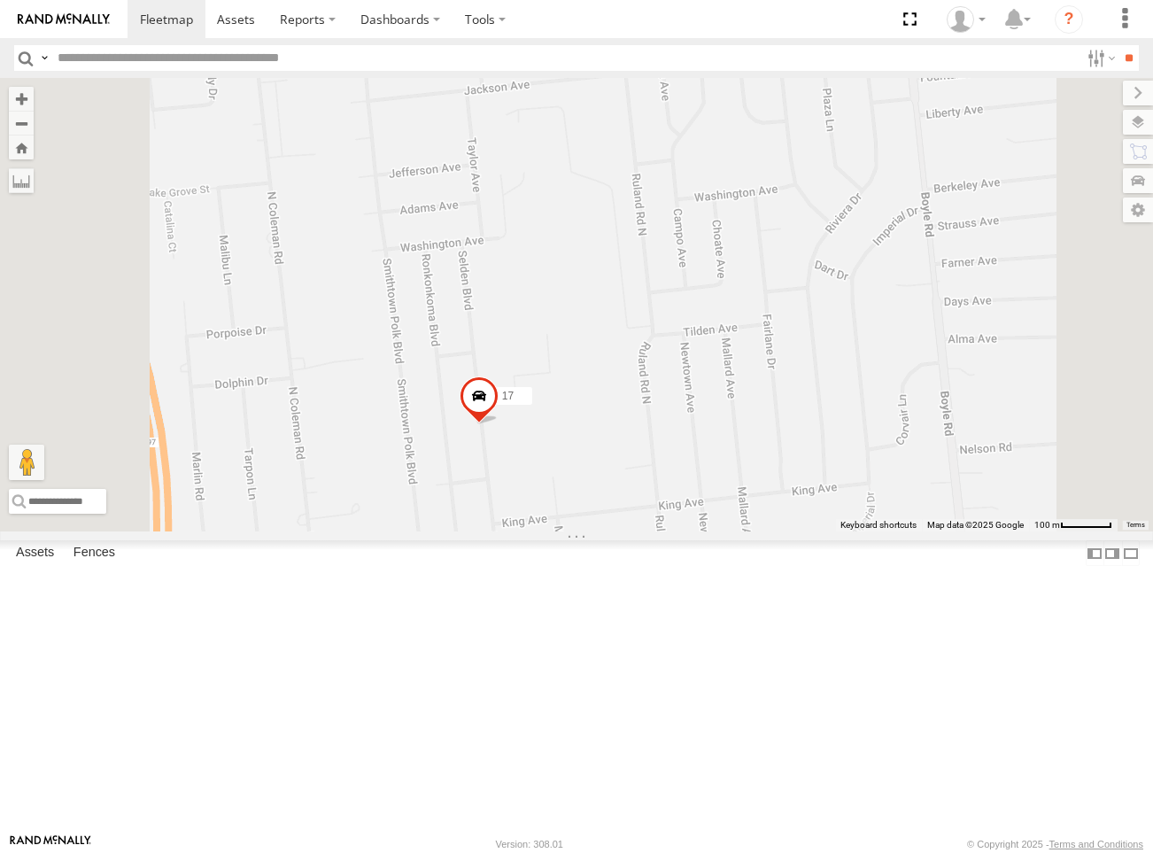
click at [0, 0] on div "17" at bounding box center [0, 0] width 0 height 0
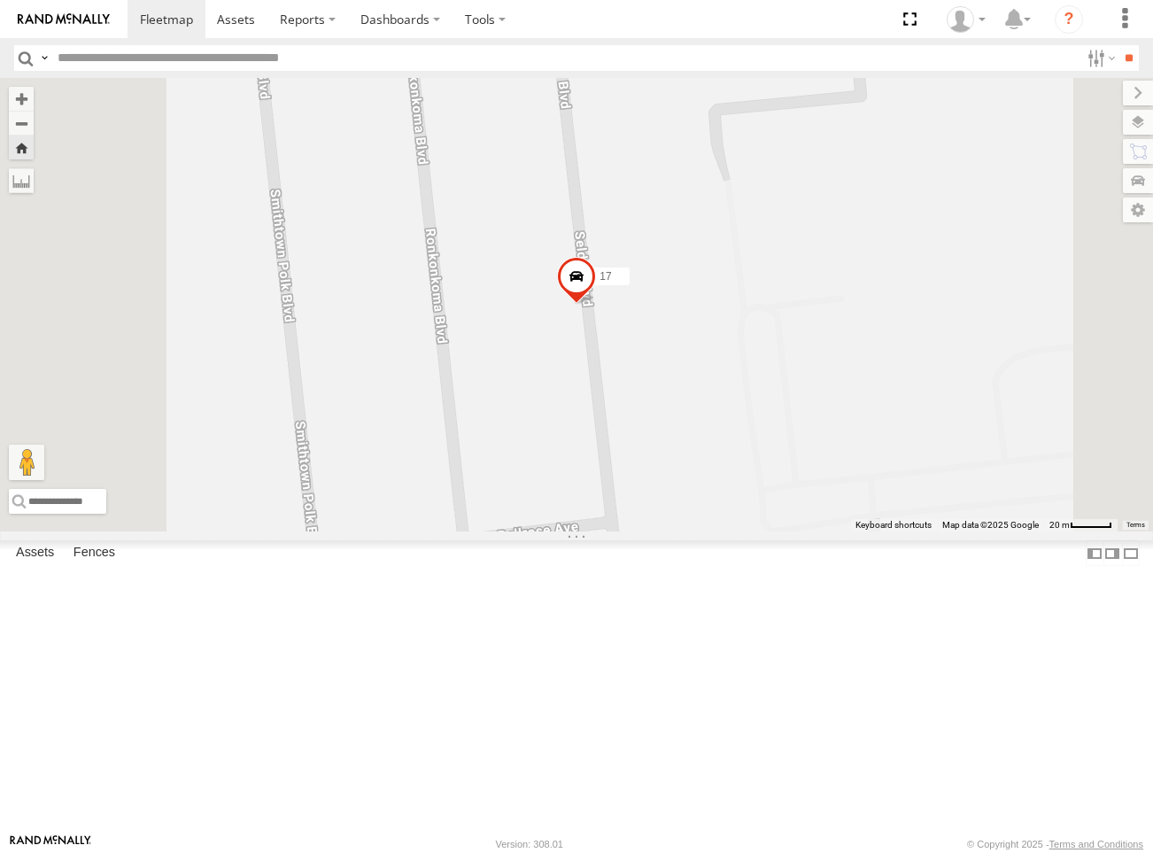
click at [0, 0] on span at bounding box center [0, 0] width 0 height 0
click at [0, 0] on div "All Assets" at bounding box center [0, 0] width 0 height 0
click at [0, 0] on link at bounding box center [0, 0] width 0 height 0
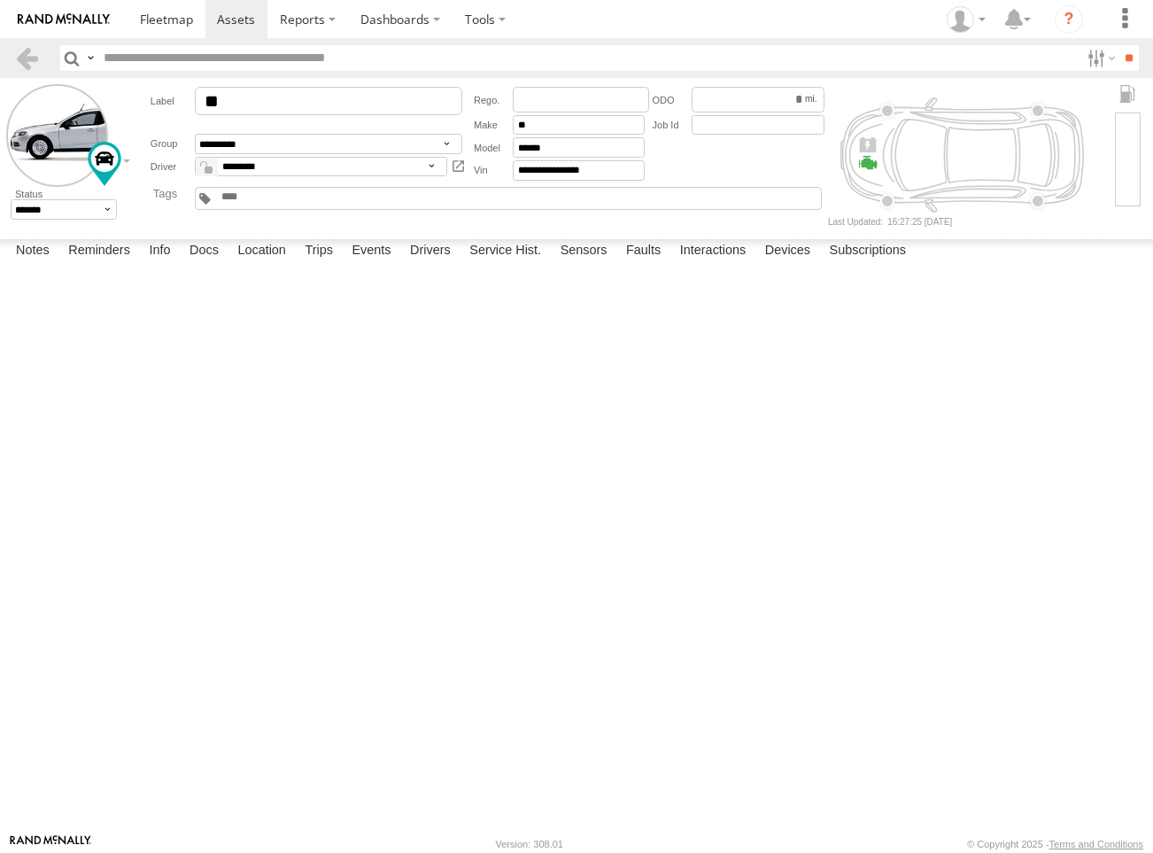
click at [44, 16] on img at bounding box center [64, 19] width 92 height 12
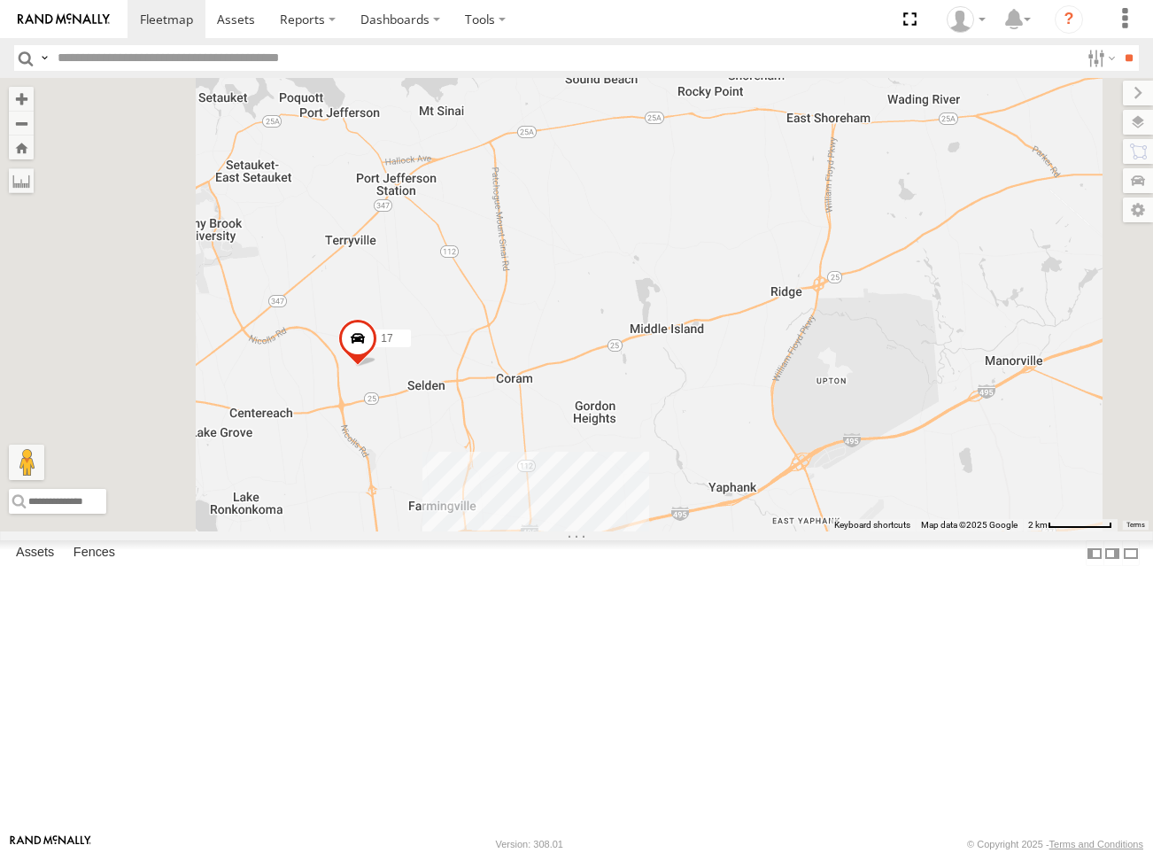
scroll to position [18, 0]
click at [0, 0] on div at bounding box center [0, 0] width 0 height 0
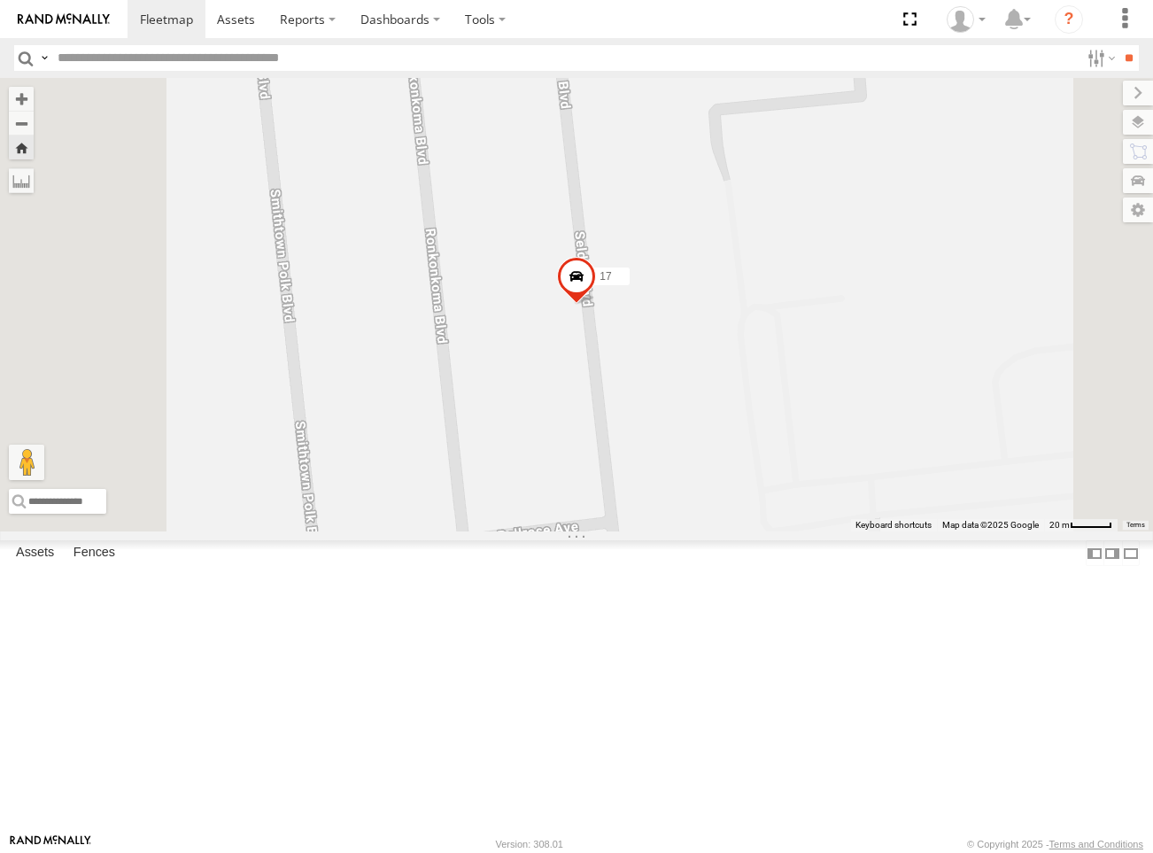
click at [0, 0] on span at bounding box center [0, 0] width 0 height 0
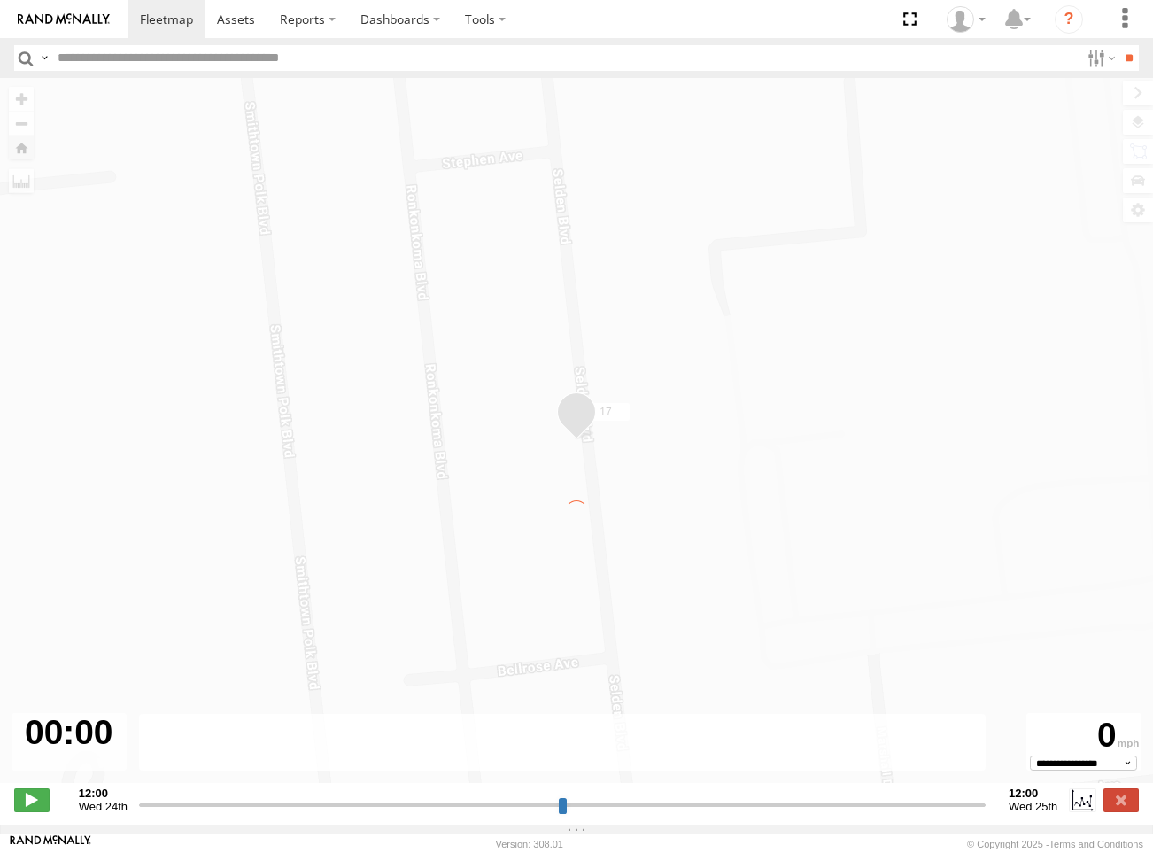
type input "**********"
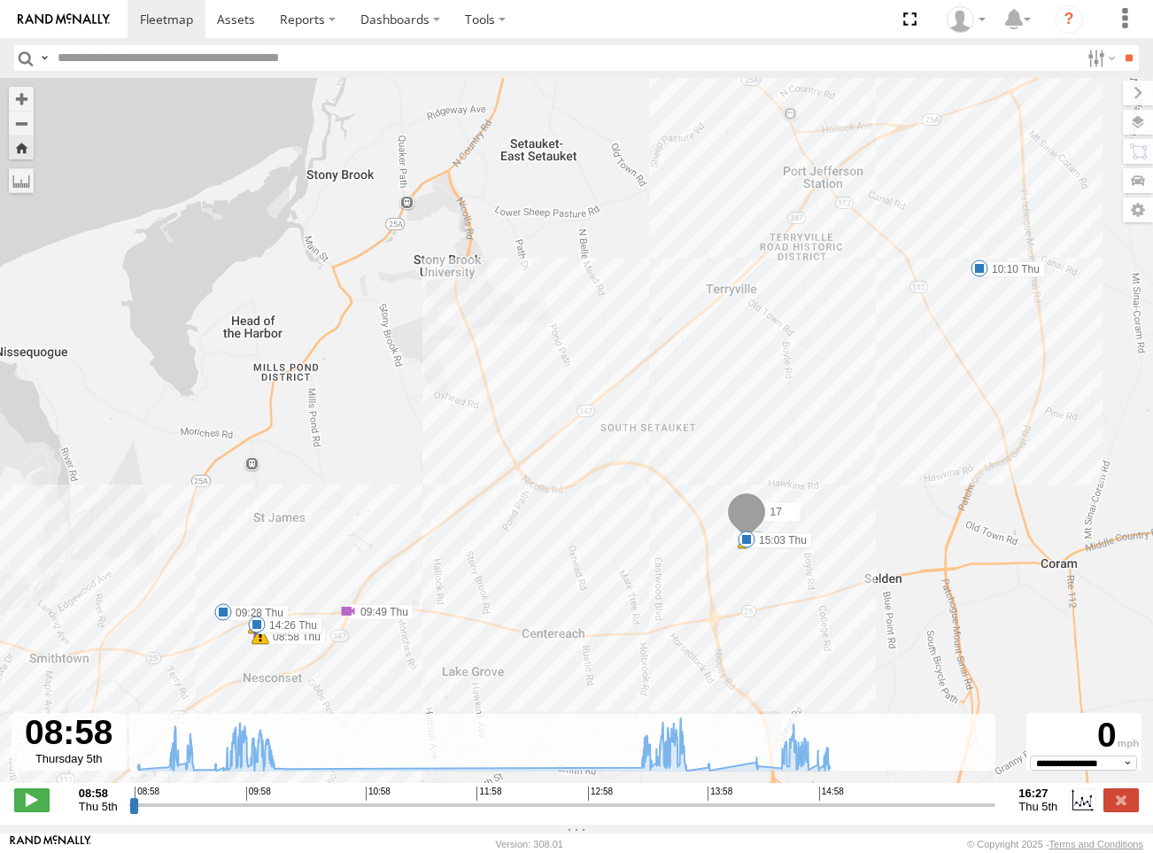
click at [63, 26] on link at bounding box center [64, 19] width 128 height 38
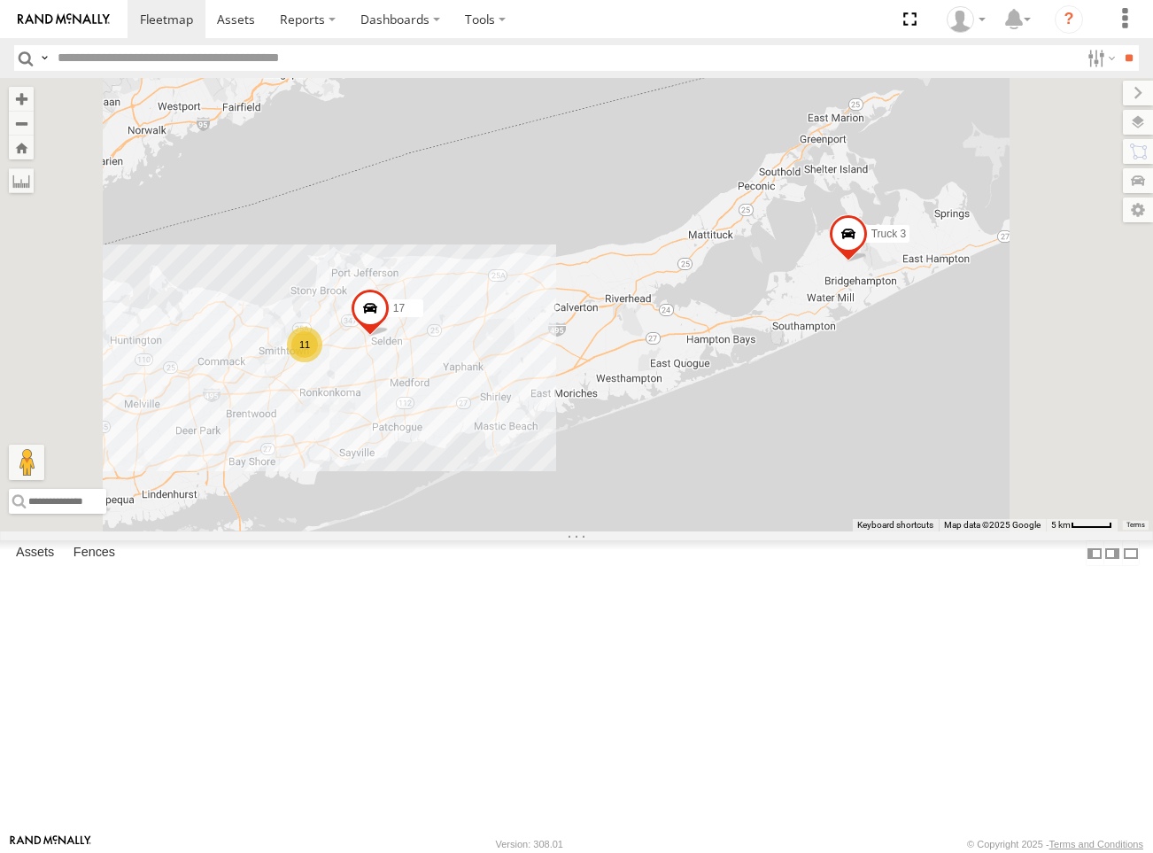
scroll to position [18, 0]
click at [706, 531] on div "17 11 Truck 3" at bounding box center [576, 304] width 1153 height 453
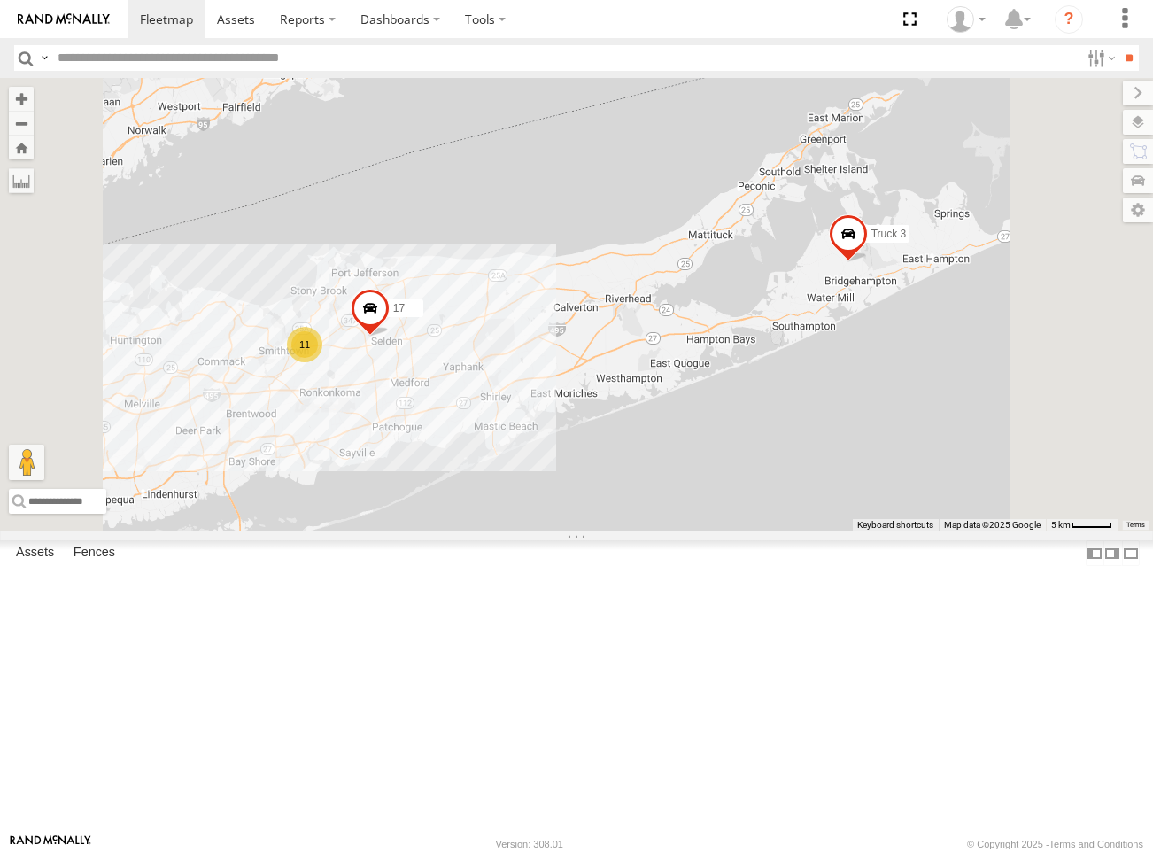
click at [706, 531] on div "17 11 Truck 3" at bounding box center [576, 304] width 1153 height 453
click at [676, 531] on div "17 11 Truck 3" at bounding box center [576, 304] width 1153 height 453
click at [778, 531] on div "17 Truck 3 11" at bounding box center [576, 304] width 1153 height 453
click at [0, 0] on span at bounding box center [0, 0] width 0 height 0
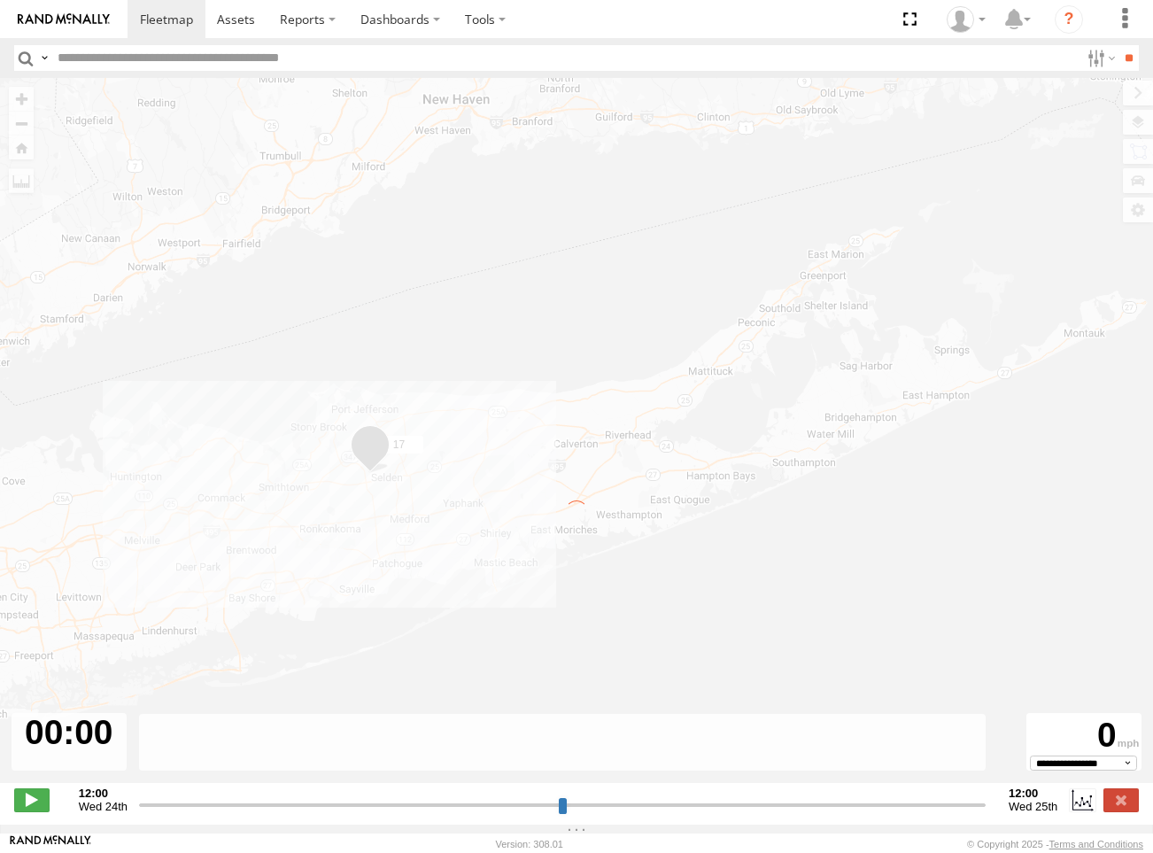
type input "**********"
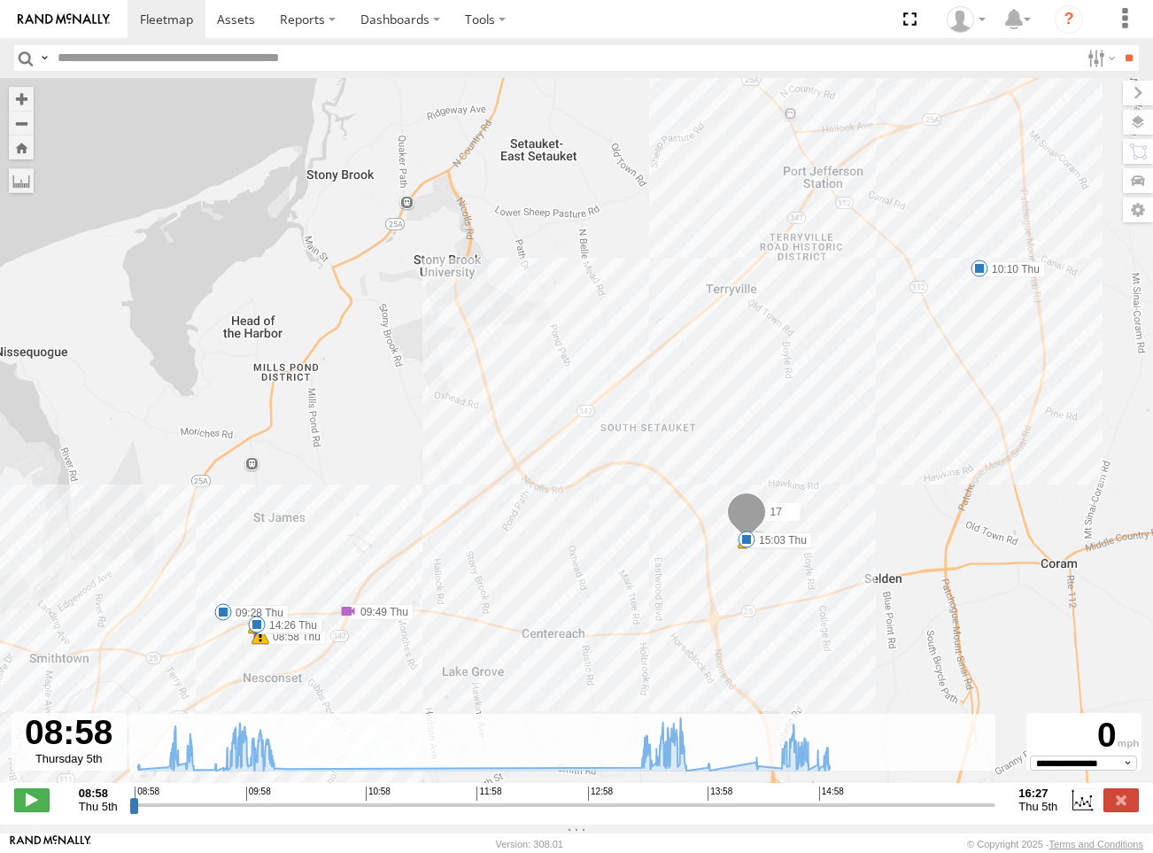
click at [77, 26] on link at bounding box center [64, 19] width 128 height 38
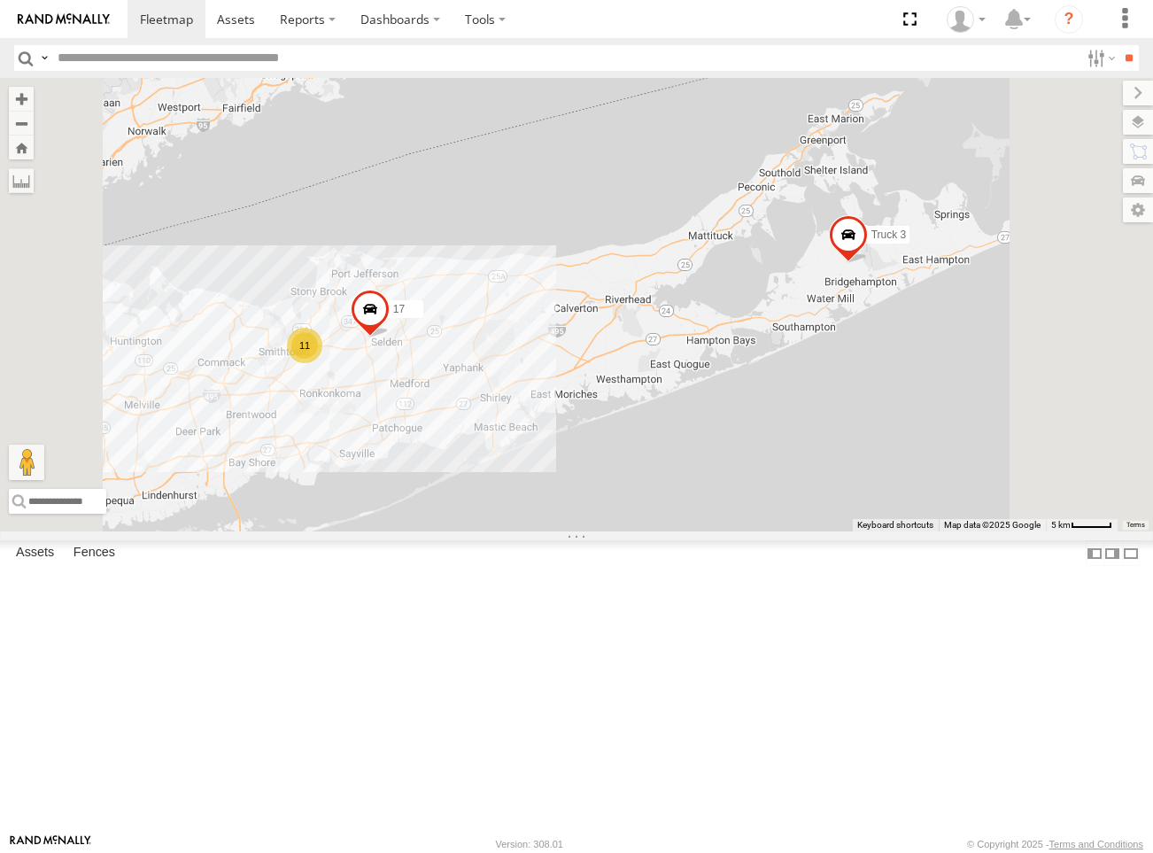
scroll to position [18, 0]
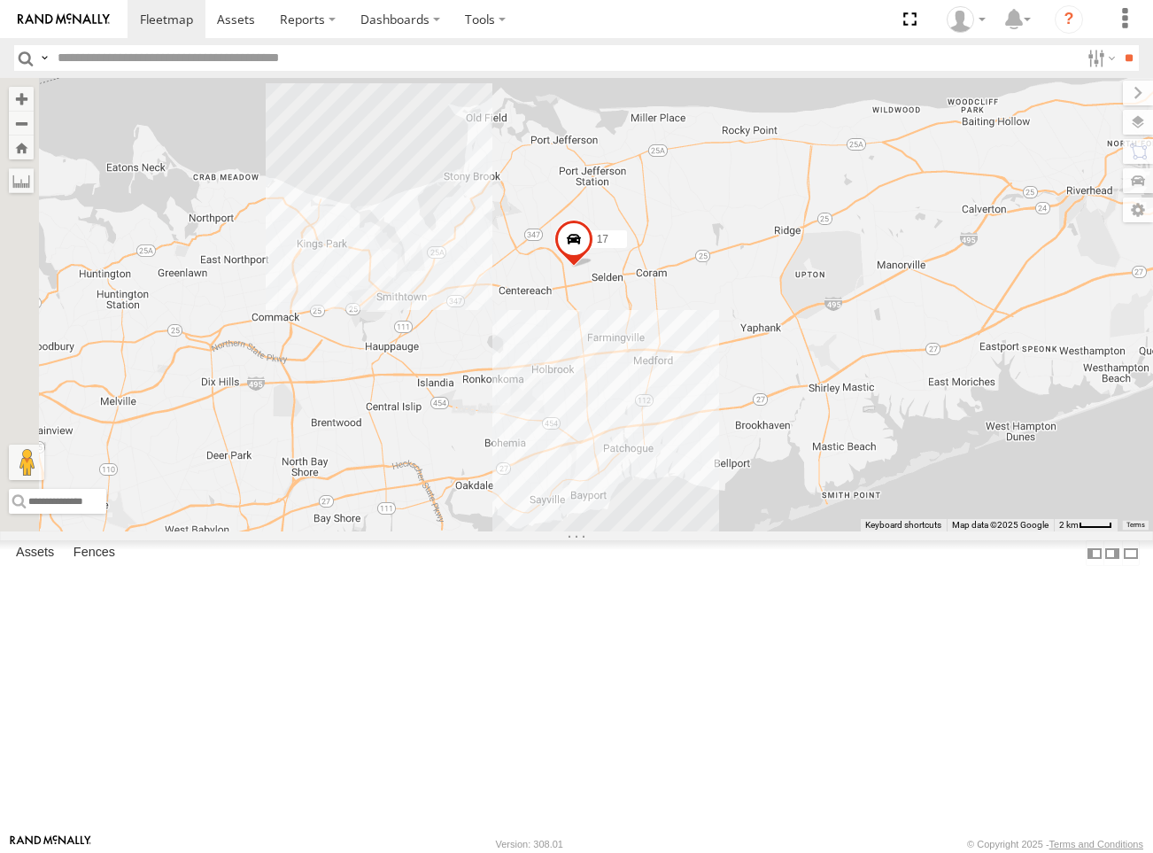
drag, startPoint x: 614, startPoint y: 531, endPoint x: 915, endPoint y: 513, distance: 301.6
click at [915, 513] on div "17 Truck 3" at bounding box center [576, 304] width 1153 height 453
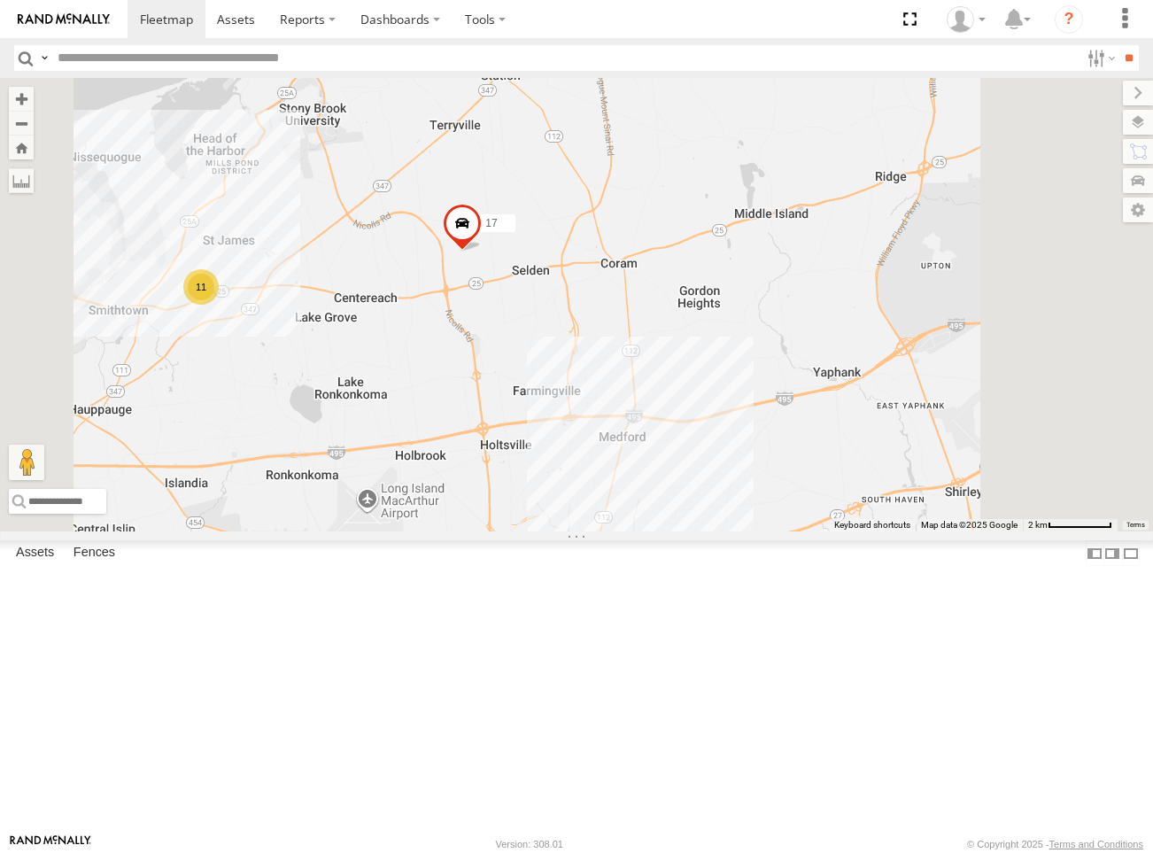
click at [0, 0] on span at bounding box center [0, 0] width 0 height 0
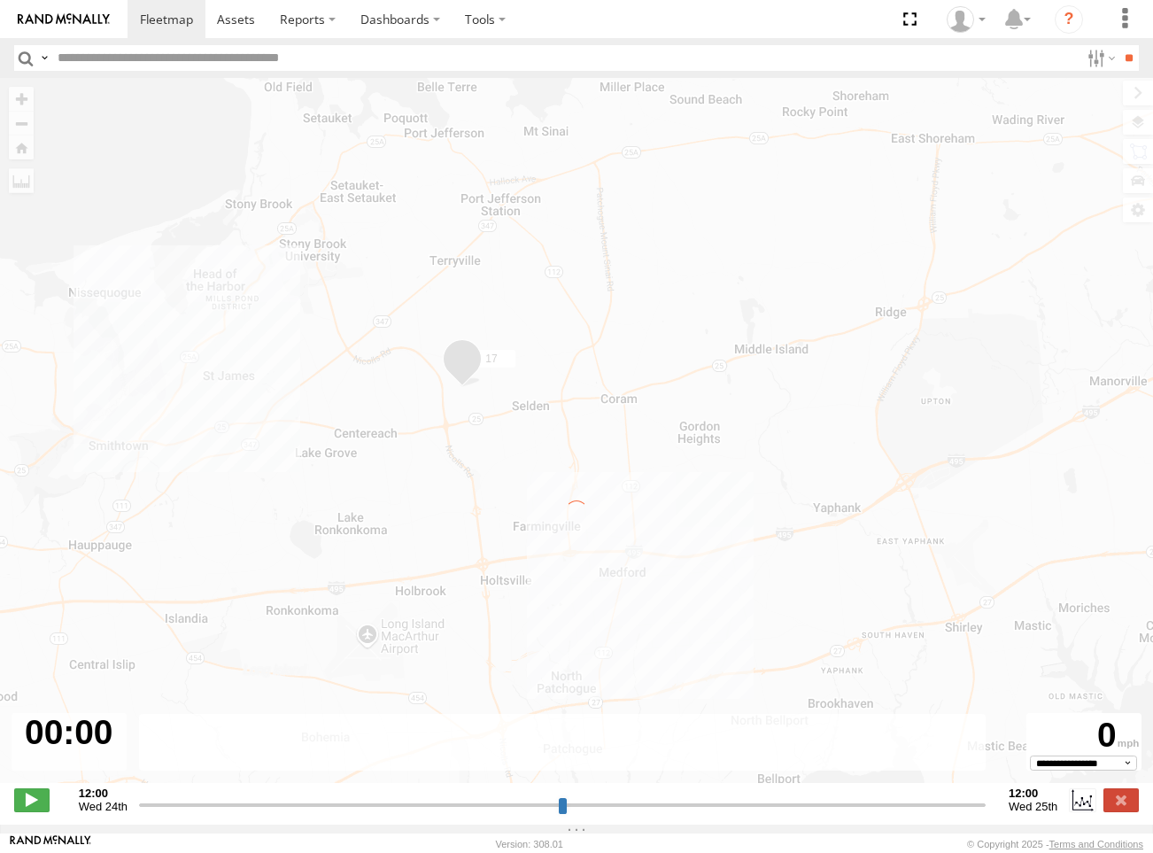
type input "**********"
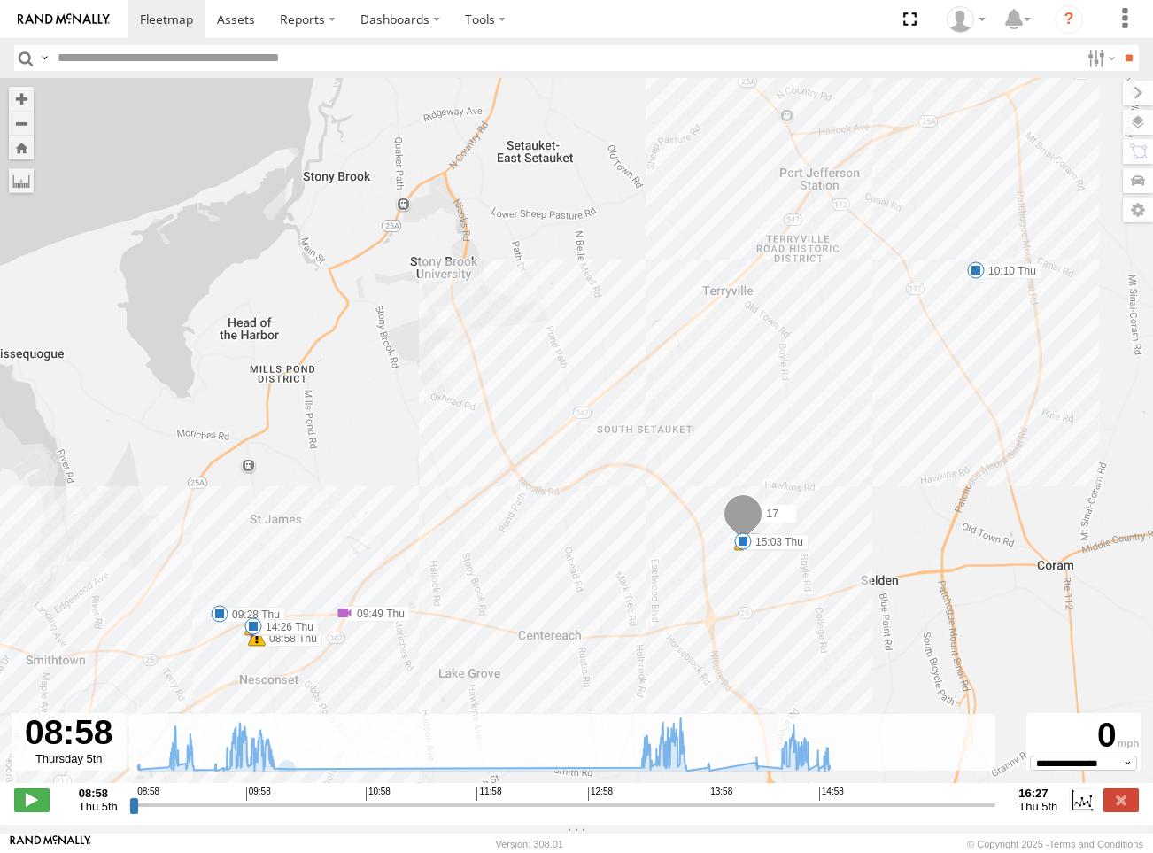
click at [58, 14] on img at bounding box center [64, 19] width 92 height 12
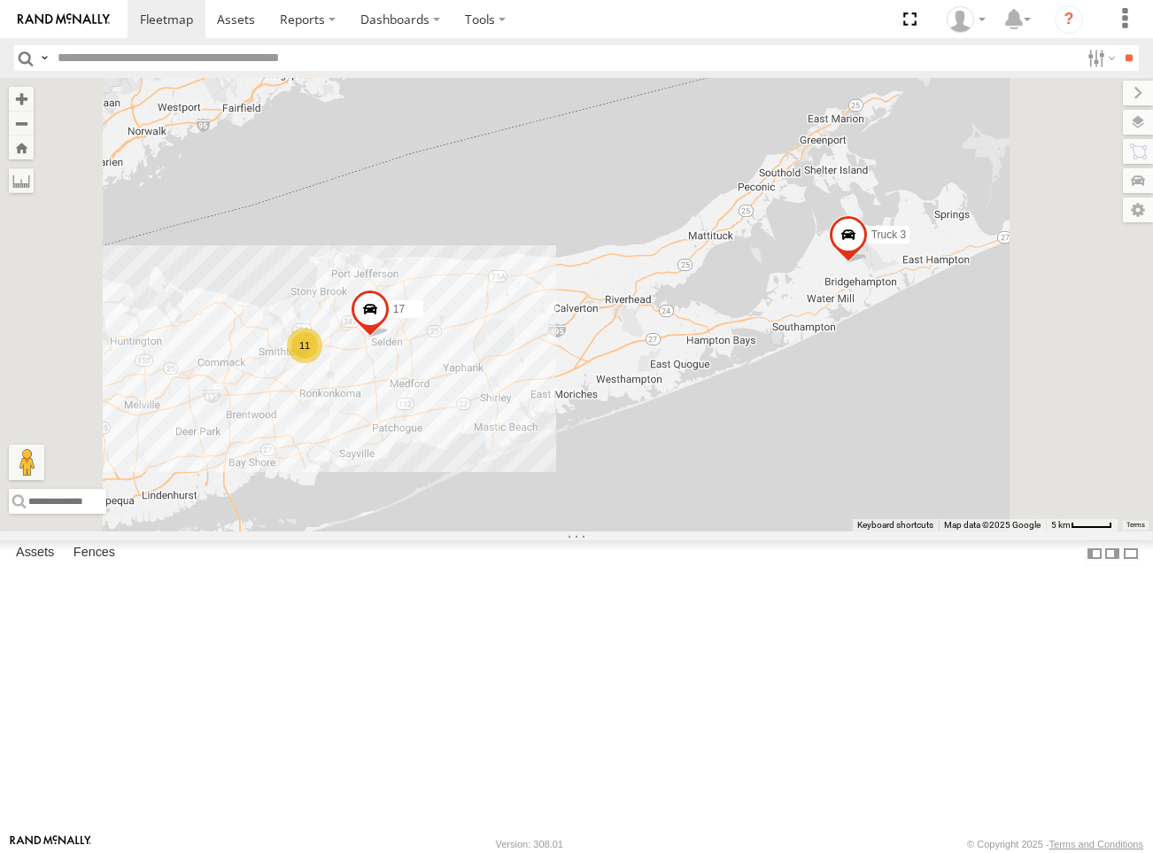
click at [0, 0] on div "17" at bounding box center [0, 0] width 0 height 0
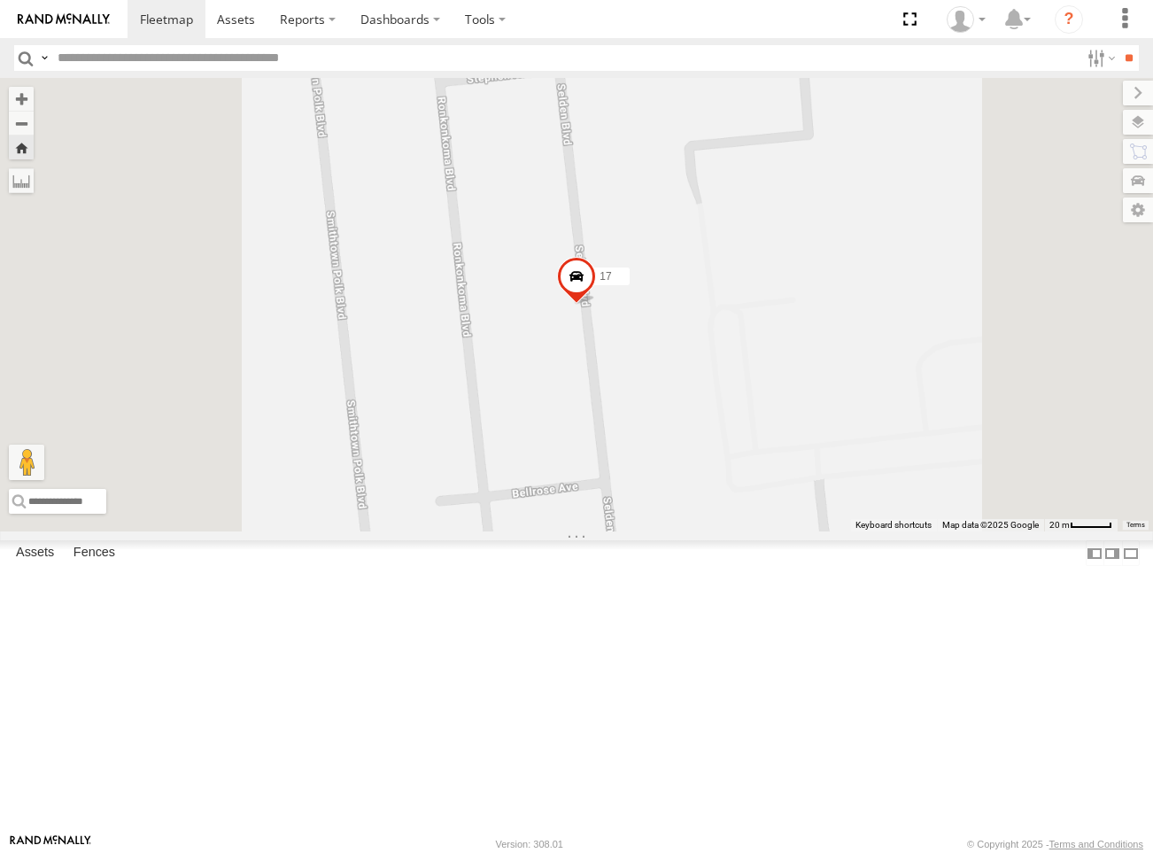
click at [0, 0] on div at bounding box center [0, 0] width 0 height 0
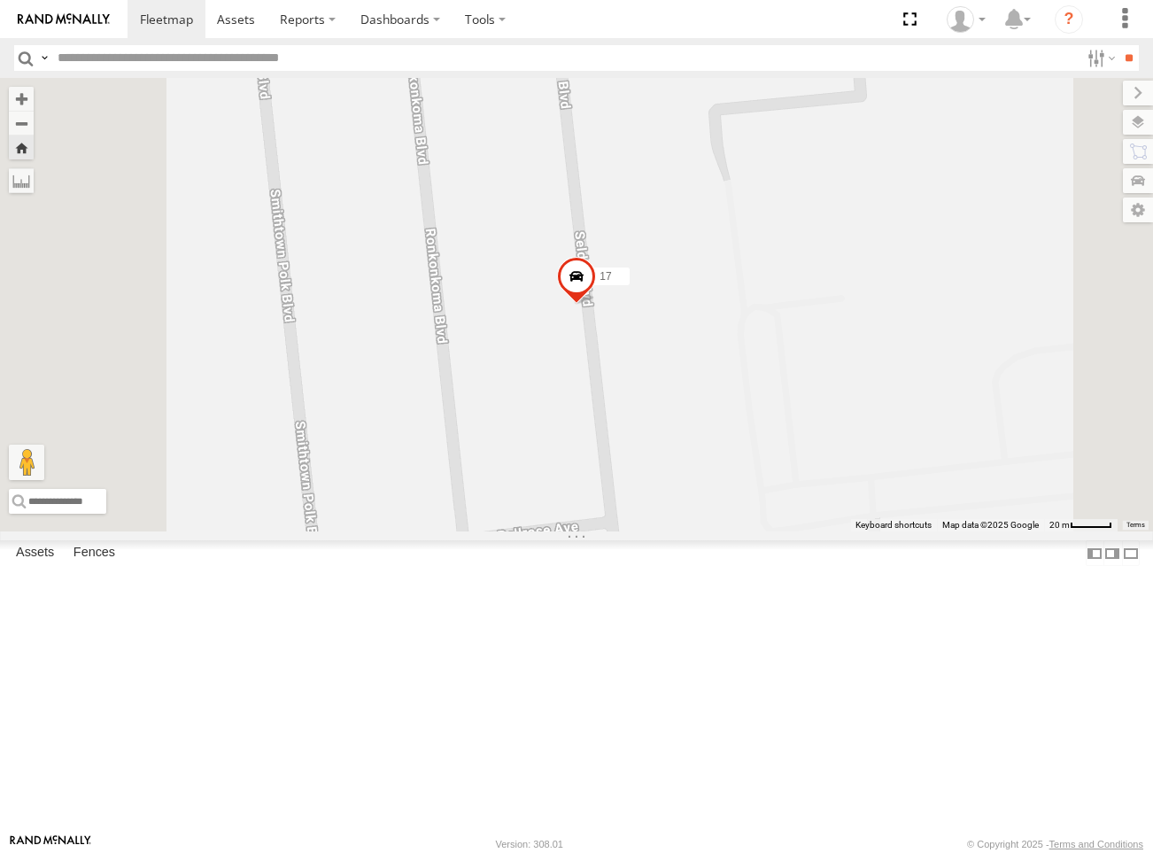
click at [0, 0] on div "Truck 12 All Assets [STREET_ADDRESS] Oil 40.86143 -73.16372 Video" at bounding box center [0, 0] width 0 height 0
click at [0, 0] on div "17" at bounding box center [0, 0] width 0 height 0
click at [0, 0] on div "Truck 55 All Assets 27 Montclair Ave Dart Fuel Oil 40.86159 -73.16358 Video" at bounding box center [0, 0] width 0 height 0
click at [0, 0] on span at bounding box center [0, 0] width 0 height 0
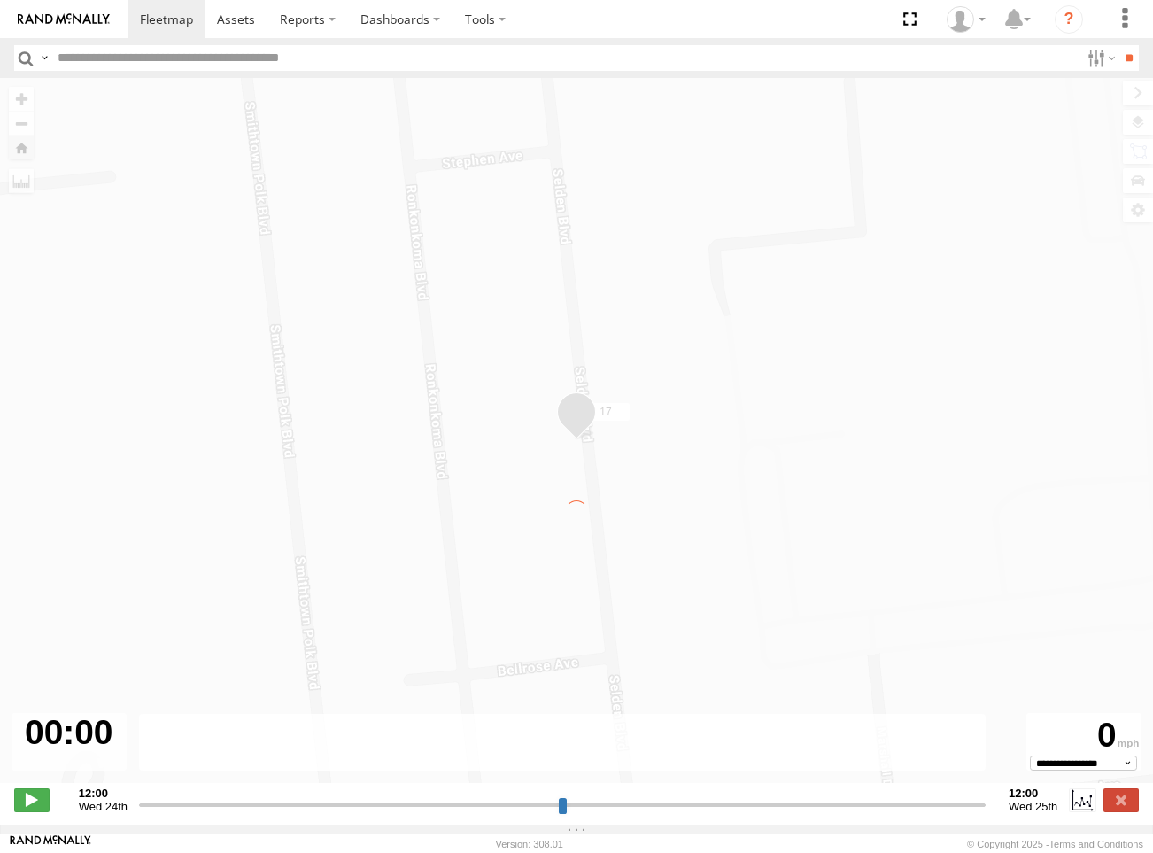
type input "**********"
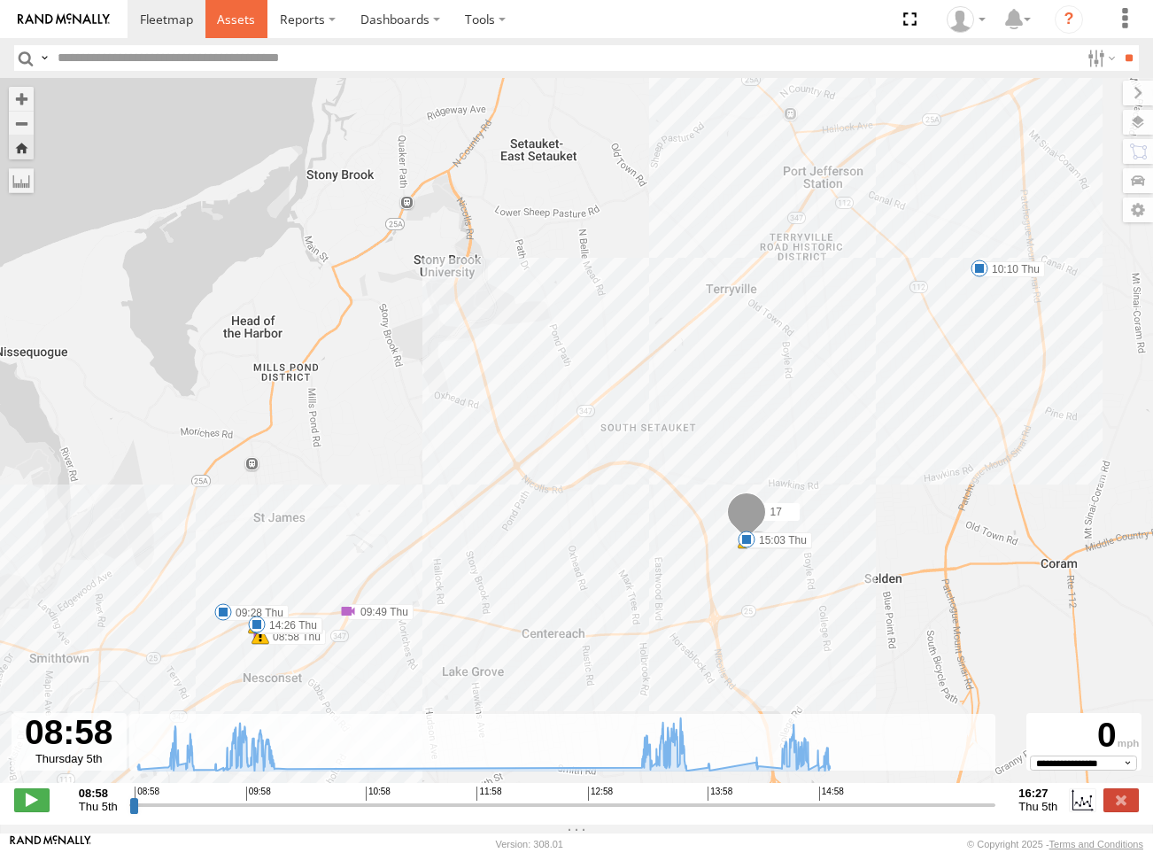
click at [222, 24] on span at bounding box center [236, 19] width 38 height 17
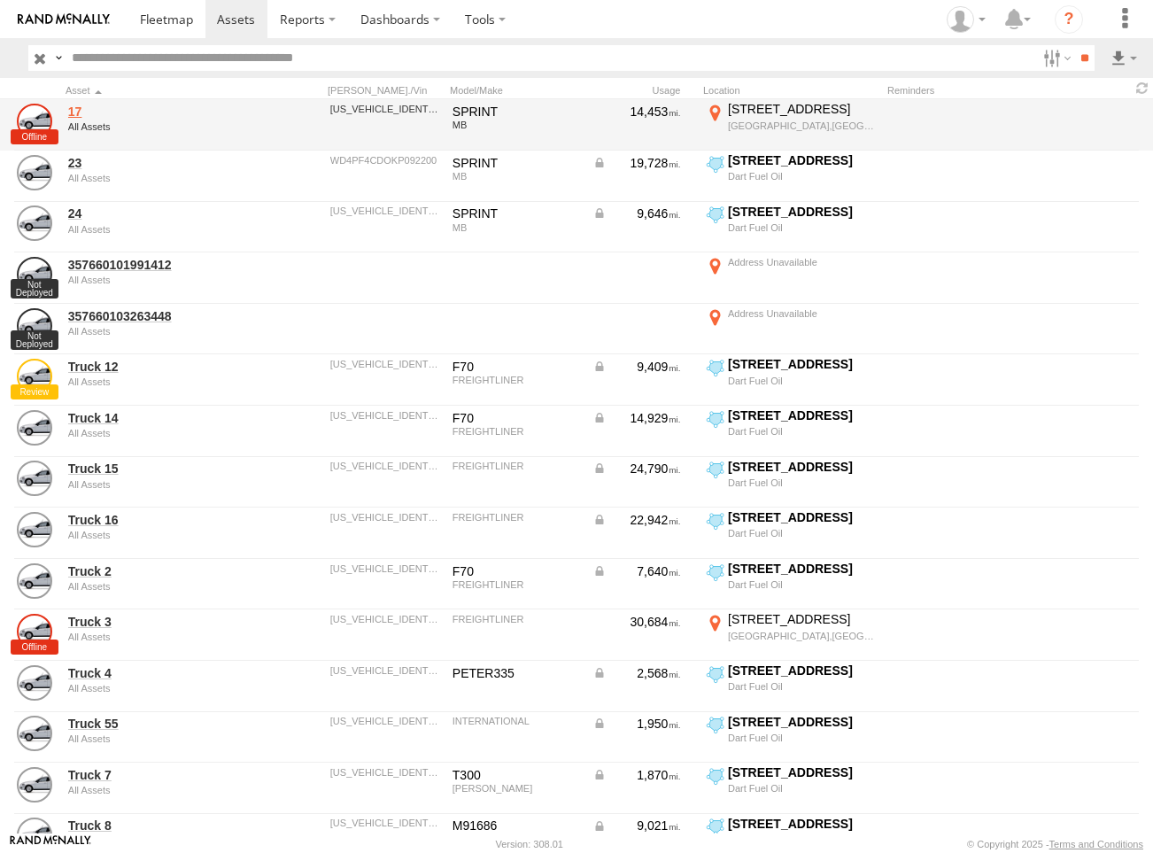
click at [75, 112] on link "17" at bounding box center [154, 112] width 172 height 16
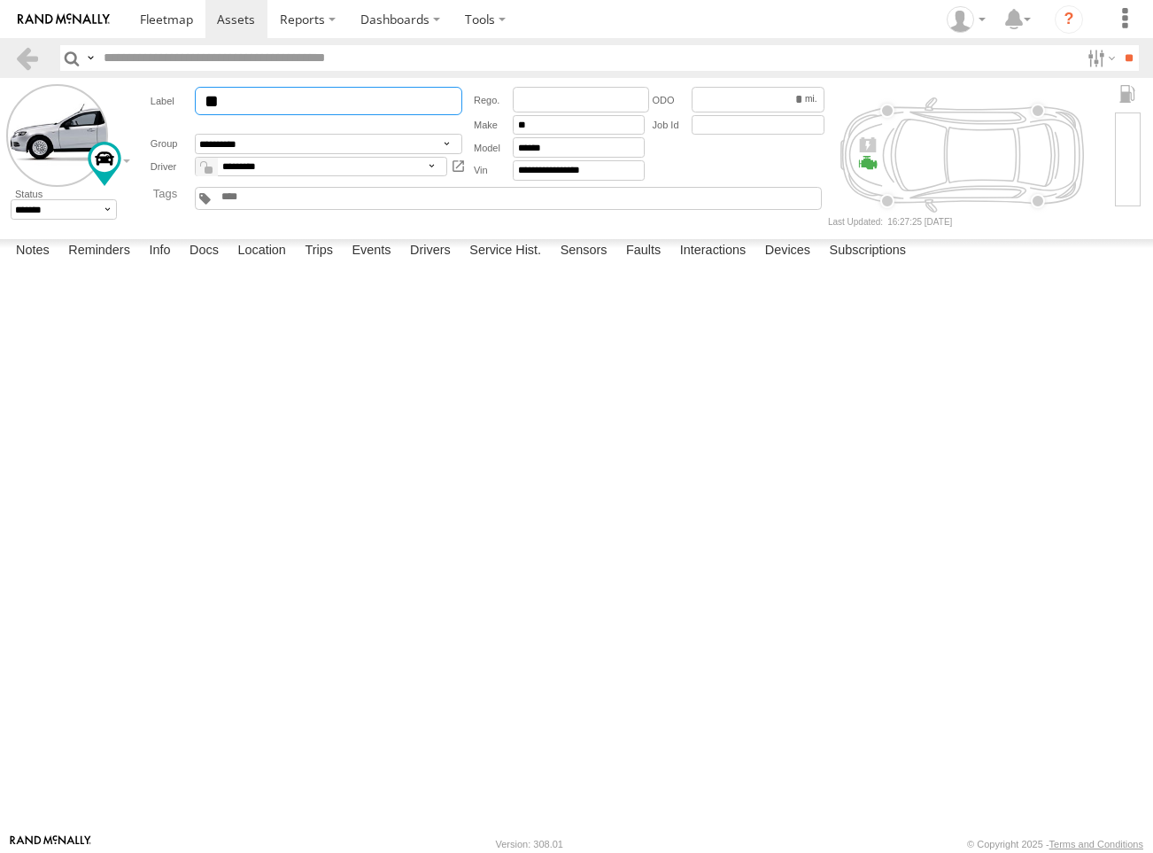
click at [206, 104] on input "**" at bounding box center [328, 101] width 267 height 28
type input "******"
click at [580, 58] on input "text" at bounding box center [588, 58] width 983 height 26
click at [243, 20] on span at bounding box center [236, 19] width 38 height 17
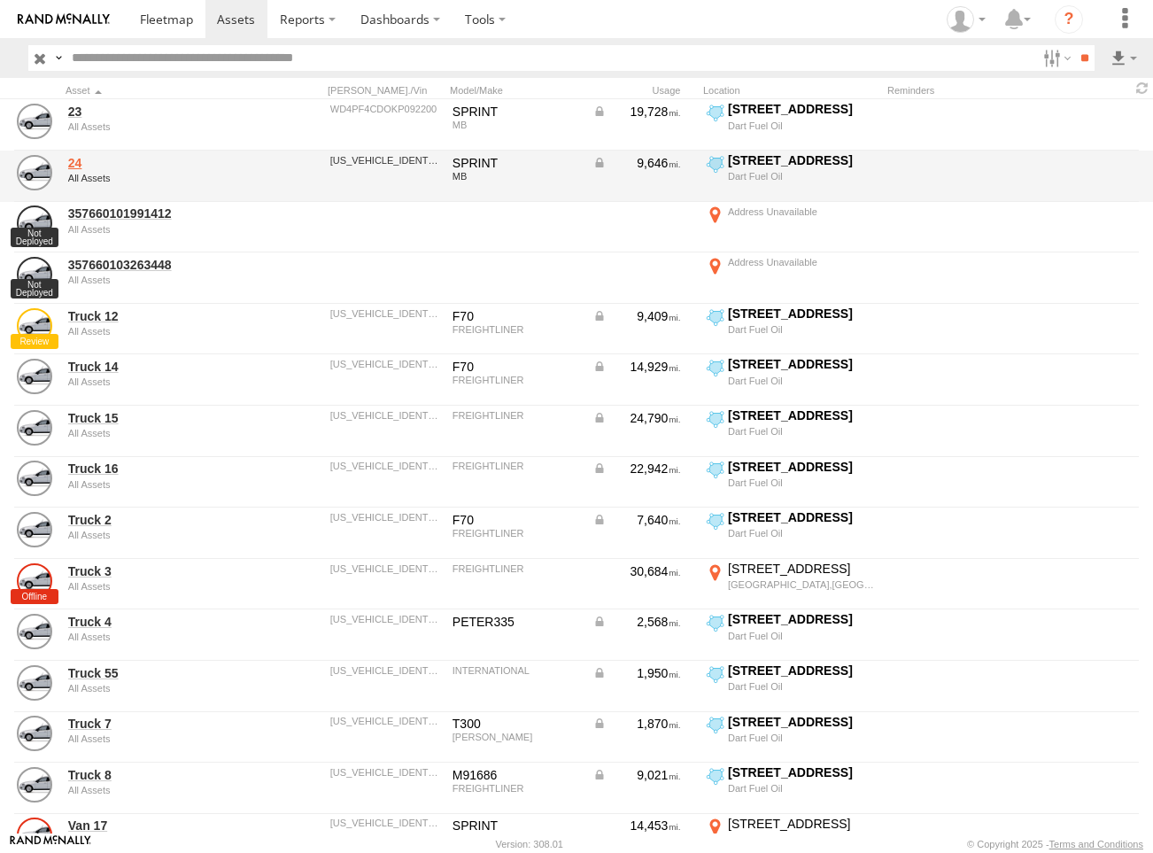
click at [76, 164] on link "24" at bounding box center [154, 163] width 172 height 16
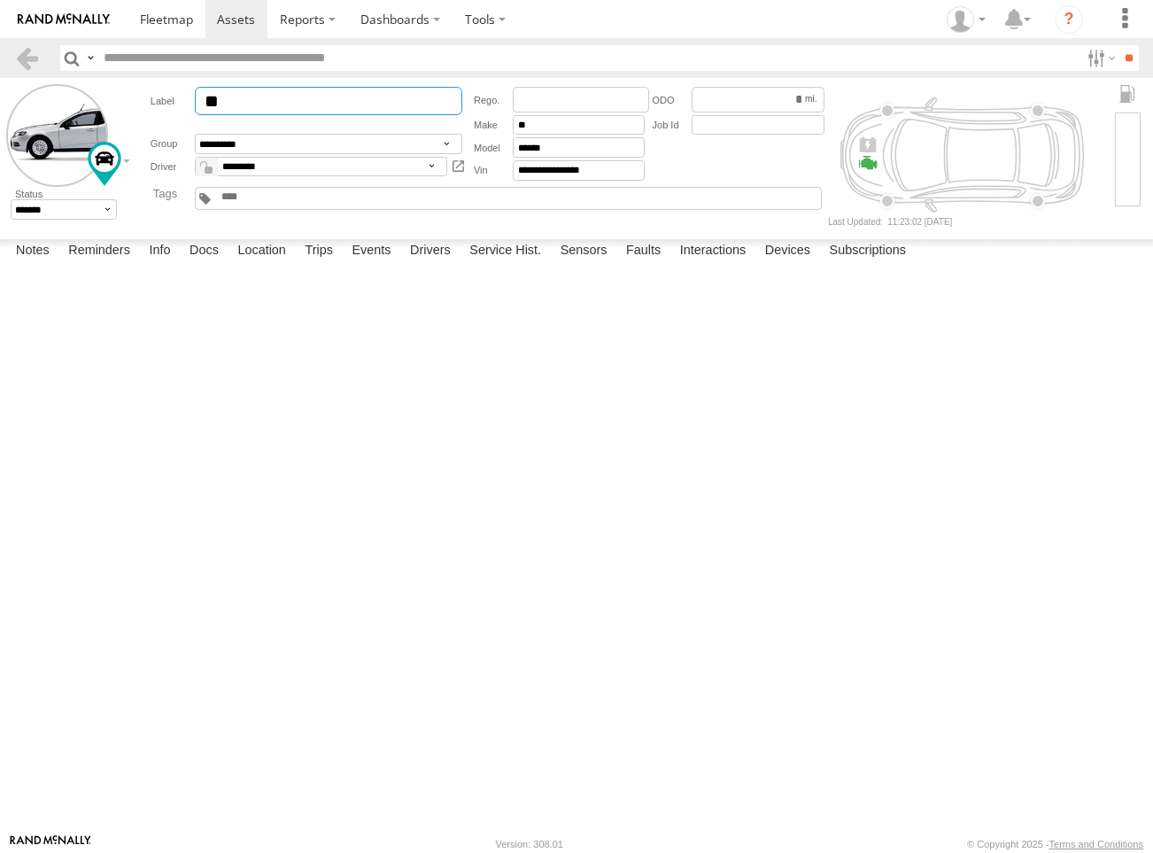
click at [204, 101] on input "**" at bounding box center [328, 101] width 267 height 28
type input "******"
click at [488, 70] on input "text" at bounding box center [588, 58] width 983 height 26
click at [303, 99] on input "******" at bounding box center [328, 101] width 267 height 28
click at [255, 21] on link at bounding box center [236, 19] width 63 height 38
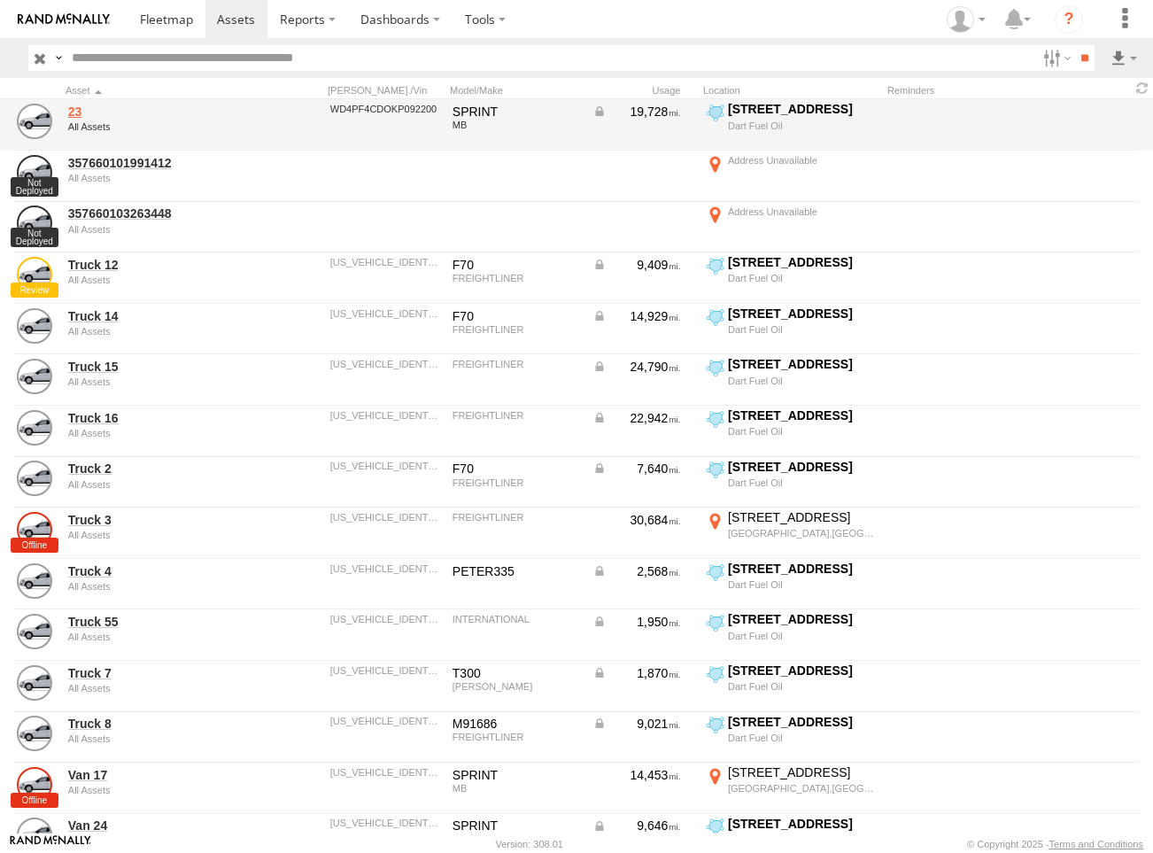
click at [70, 108] on link "23" at bounding box center [154, 112] width 172 height 16
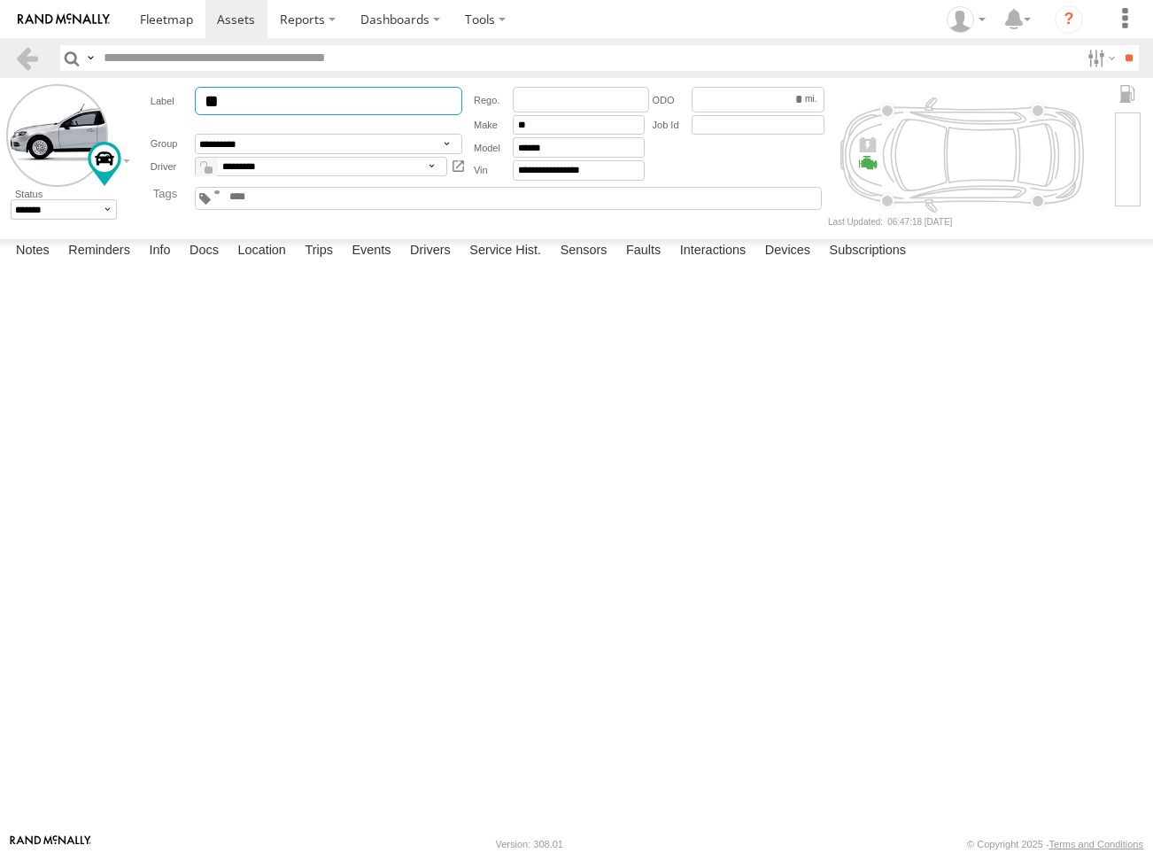
click at [213, 102] on input "**" at bounding box center [328, 101] width 267 height 28
click at [208, 104] on input "**" at bounding box center [328, 101] width 267 height 28
type input "******"
click at [221, 194] on span at bounding box center [217, 192] width 6 height 4
click at [222, 19] on span at bounding box center [236, 19] width 38 height 17
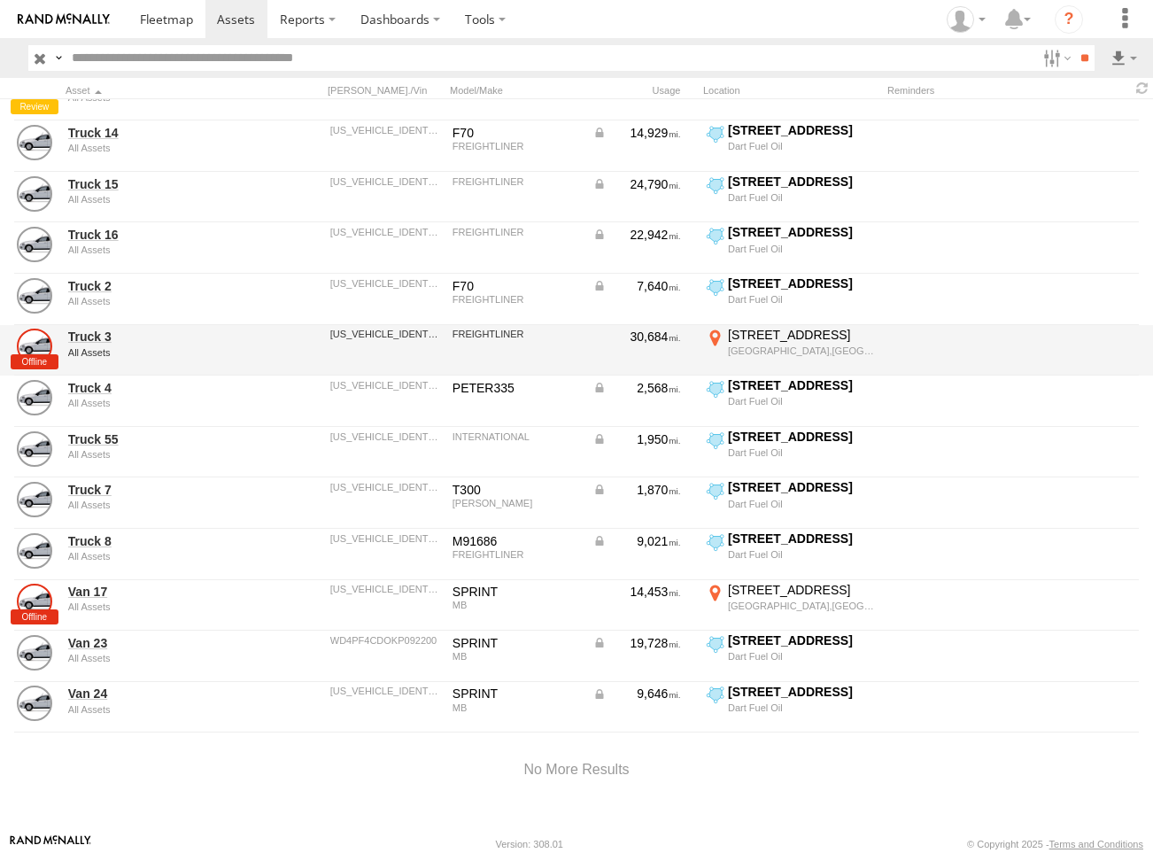
scroll to position [141, 0]
